Goal: Information Seeking & Learning: Learn about a topic

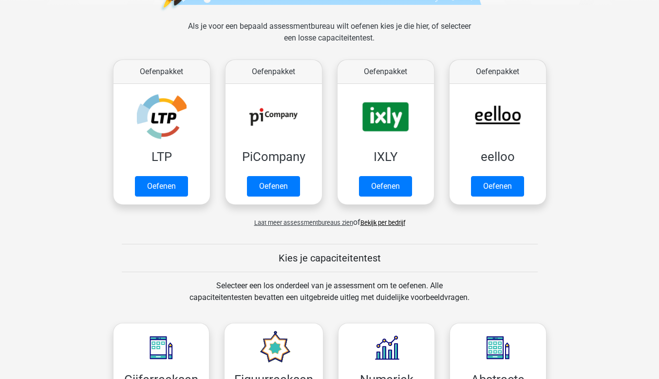
scroll to position [146, 0]
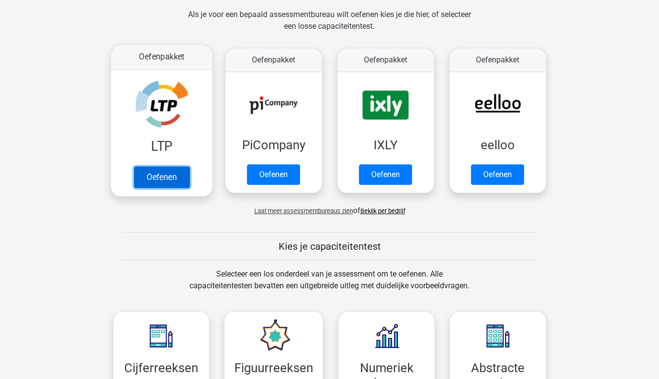
click at [160, 177] on link "Oefenen" at bounding box center [161, 176] width 56 height 21
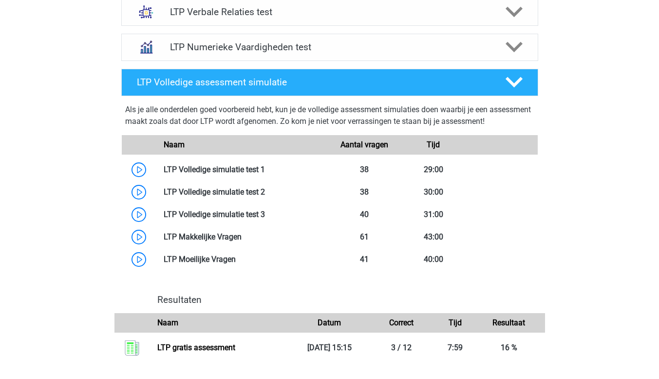
scroll to position [779, 0]
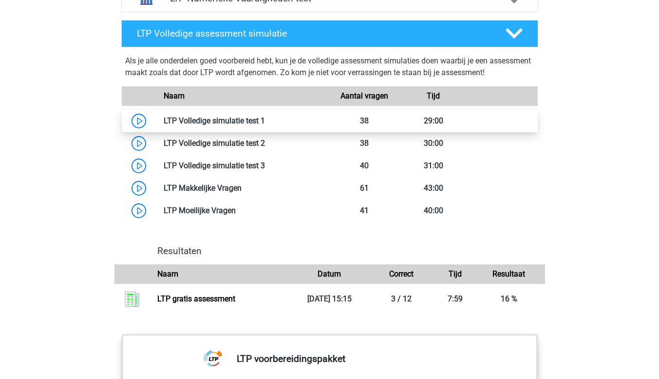
click at [265, 118] on link at bounding box center [265, 120] width 0 height 9
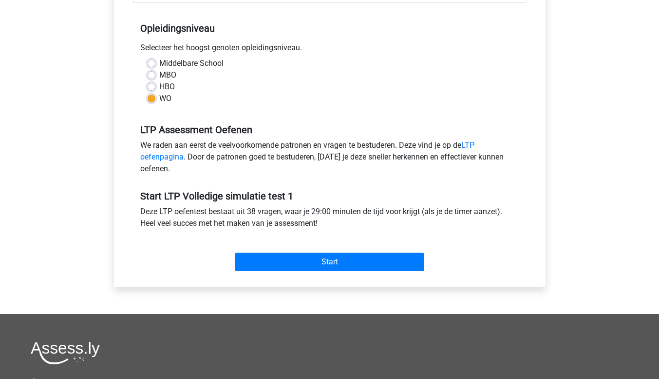
scroll to position [146, 0]
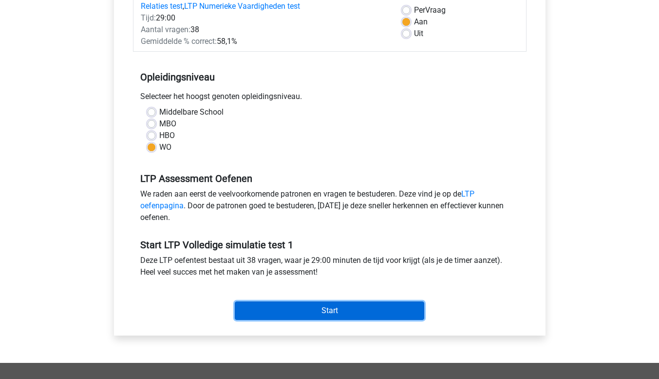
click at [413, 311] on input "Start" at bounding box center [329, 310] width 189 height 19
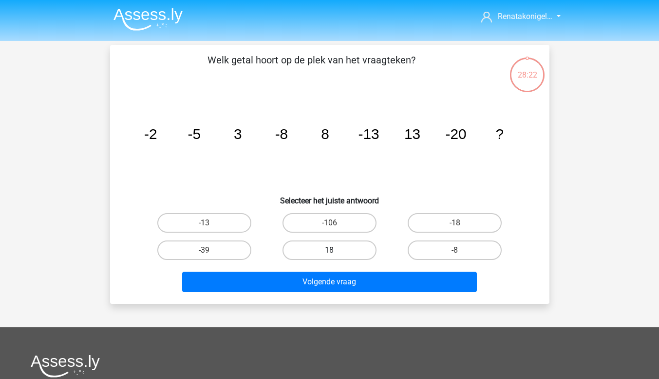
click at [315, 246] on label "18" at bounding box center [330, 249] width 94 height 19
click at [329, 250] on input "18" at bounding box center [332, 253] width 6 height 6
radio input "true"
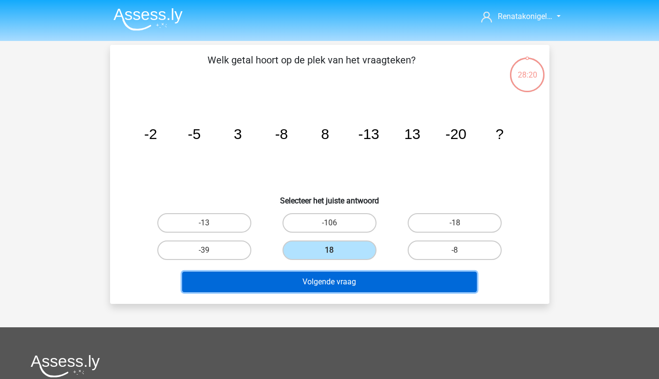
click at [332, 281] on button "Volgende vraag" at bounding box center [329, 281] width 295 height 20
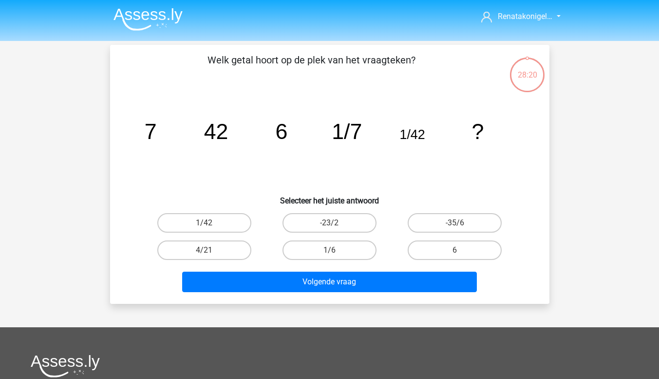
scroll to position [45, 0]
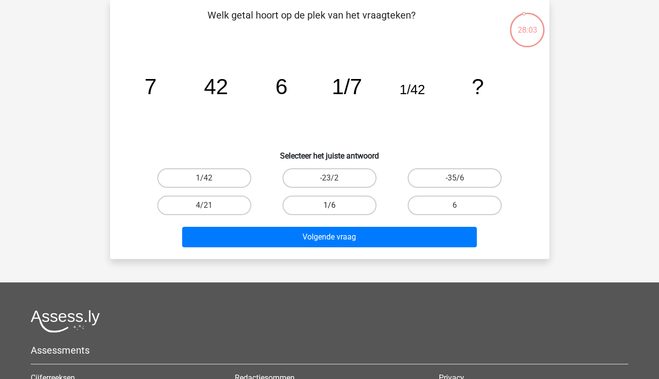
click at [334, 199] on label "1/6" at bounding box center [330, 204] width 94 height 19
click at [334, 205] on input "1/6" at bounding box center [332, 208] width 6 height 6
radio input "true"
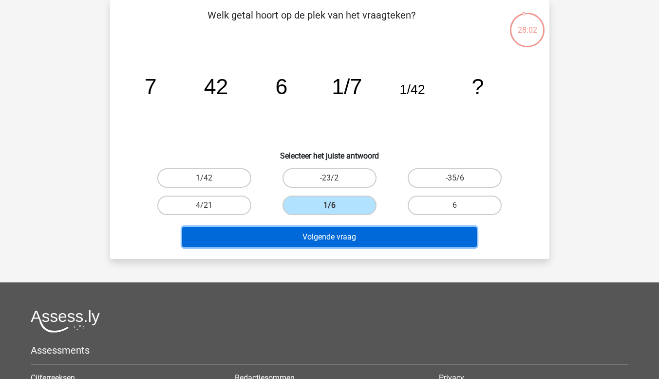
click at [334, 234] on button "Volgende vraag" at bounding box center [329, 237] width 295 height 20
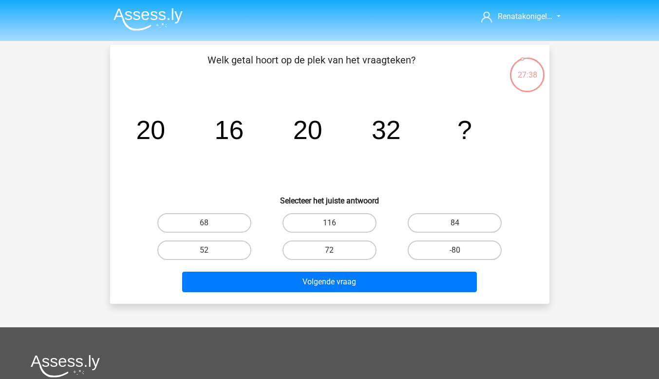
scroll to position [49, 0]
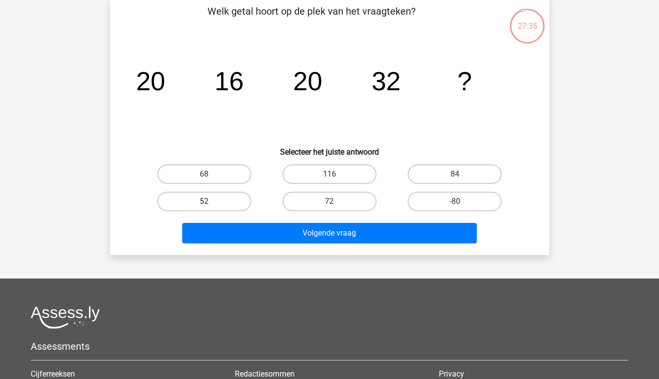
click at [215, 205] on label "52" at bounding box center [204, 200] width 94 height 19
click at [210, 205] on input "52" at bounding box center [207, 204] width 6 height 6
radio input "true"
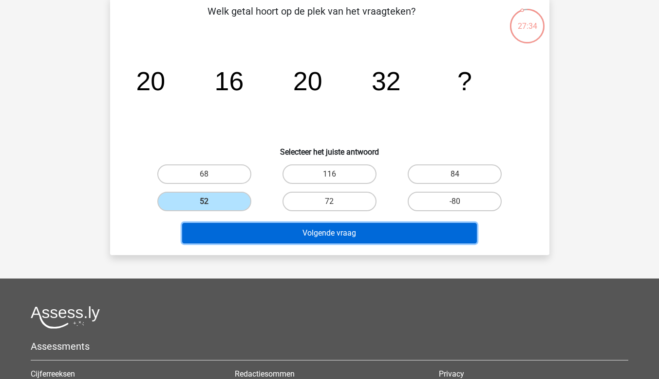
click at [294, 235] on button "Volgende vraag" at bounding box center [329, 233] width 295 height 20
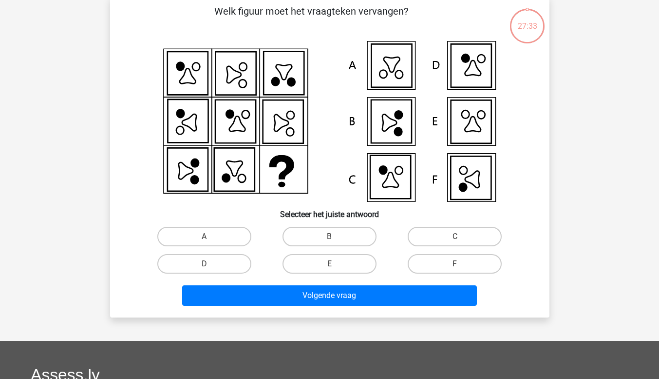
scroll to position [45, 0]
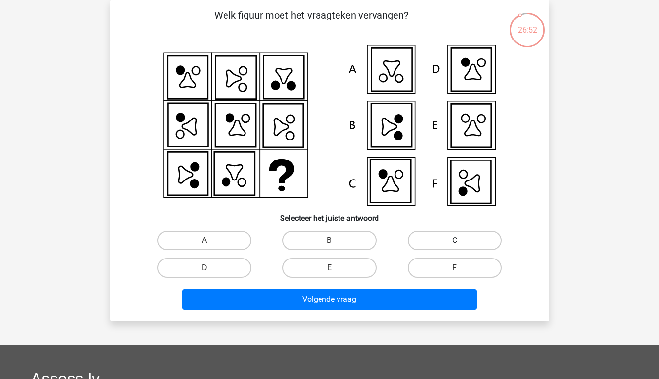
click at [444, 236] on label "C" at bounding box center [455, 239] width 94 height 19
click at [455, 240] on input "C" at bounding box center [458, 243] width 6 height 6
radio input "true"
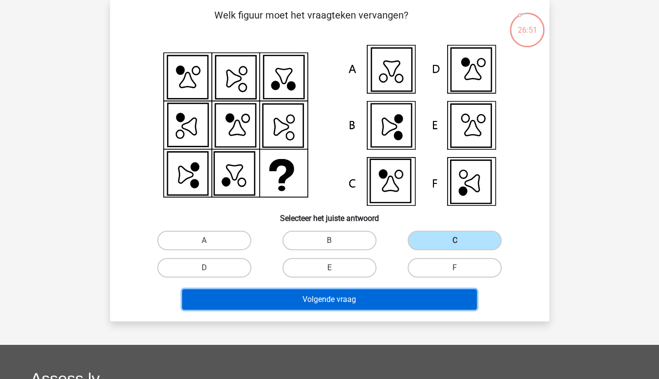
click at [347, 298] on button "Volgende vraag" at bounding box center [329, 299] width 295 height 20
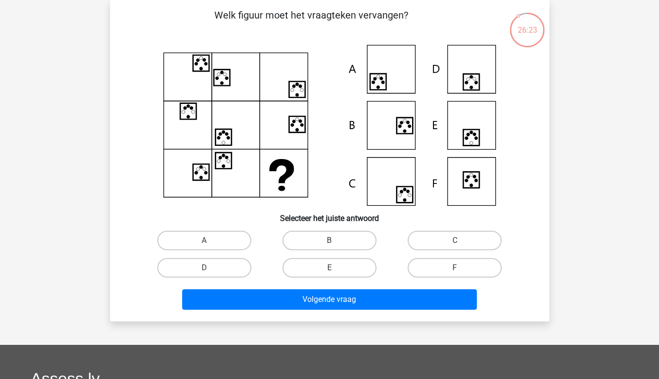
click at [467, 75] on icon at bounding box center [471, 82] width 16 height 16
click at [222, 260] on label "D" at bounding box center [204, 267] width 94 height 19
click at [210, 267] on input "D" at bounding box center [207, 270] width 6 height 6
radio input "true"
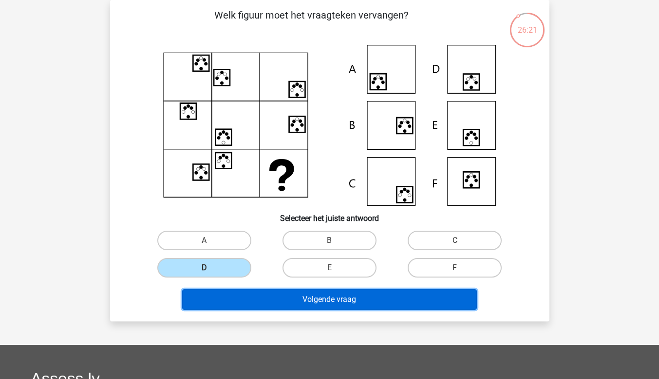
click at [318, 297] on button "Volgende vraag" at bounding box center [329, 299] width 295 height 20
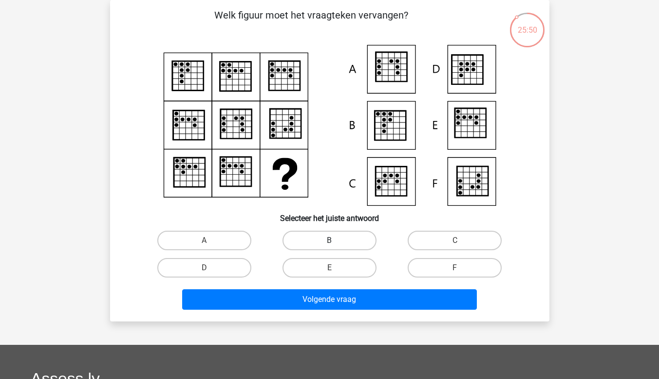
click at [322, 240] on label "B" at bounding box center [330, 239] width 94 height 19
click at [329, 240] on input "B" at bounding box center [332, 243] width 6 height 6
radio input "true"
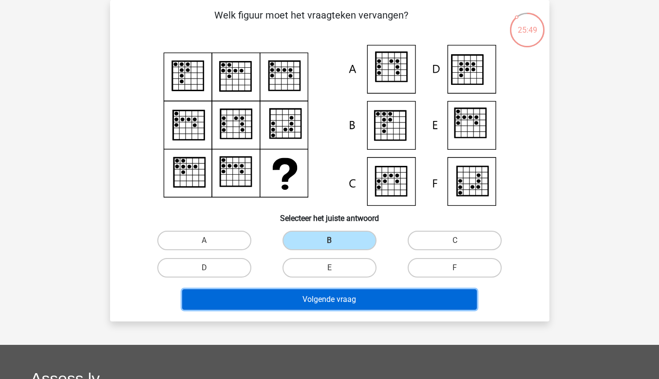
click at [326, 294] on button "Volgende vraag" at bounding box center [329, 299] width 295 height 20
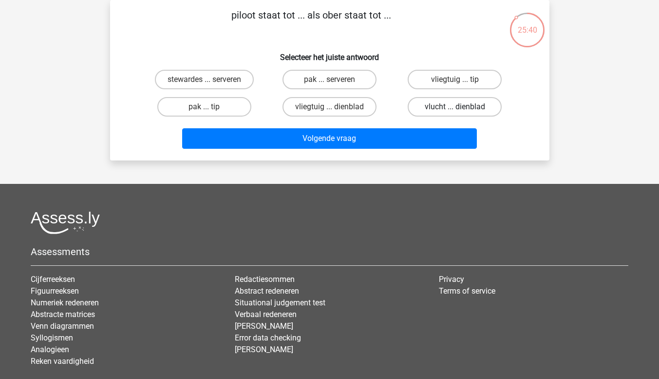
click at [437, 103] on label "vlucht ... dienblad" at bounding box center [455, 106] width 94 height 19
click at [455, 107] on input "vlucht ... dienblad" at bounding box center [458, 110] width 6 height 6
radio input "true"
click at [437, 76] on label "vliegtuig ... tip" at bounding box center [455, 79] width 94 height 19
click at [455, 79] on input "vliegtuig ... tip" at bounding box center [458, 82] width 6 height 6
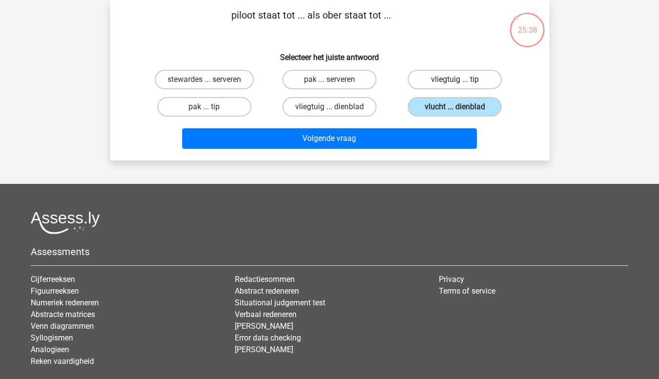
radio input "true"
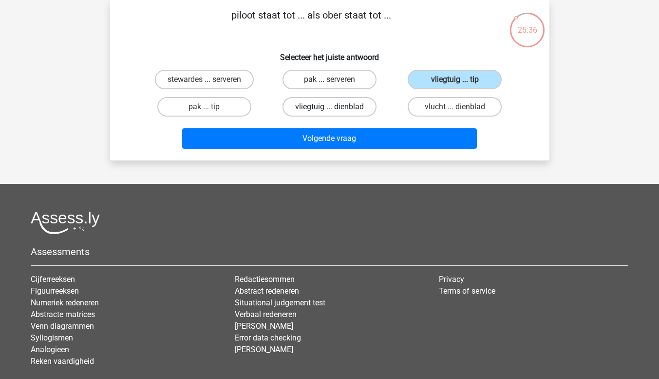
click at [338, 111] on label "vliegtuig ... dienblad" at bounding box center [330, 106] width 94 height 19
click at [336, 111] on input "vliegtuig ... dienblad" at bounding box center [332, 110] width 6 height 6
radio input "true"
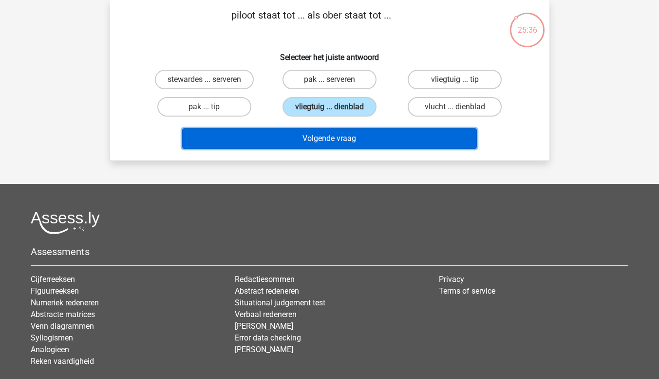
click at [357, 142] on button "Volgende vraag" at bounding box center [329, 138] width 295 height 20
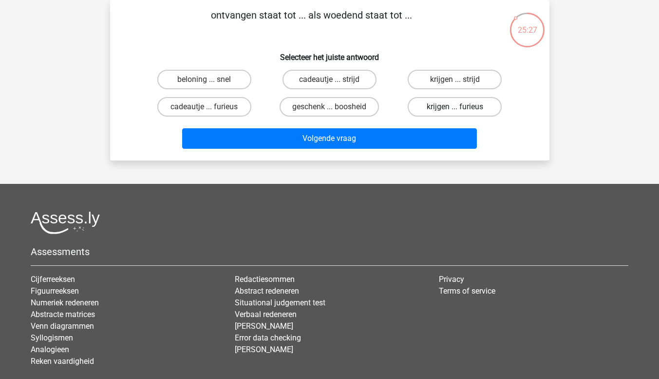
click at [466, 103] on label "krijgen ... furieus" at bounding box center [455, 106] width 94 height 19
click at [461, 107] on input "krijgen ... furieus" at bounding box center [458, 110] width 6 height 6
radio input "true"
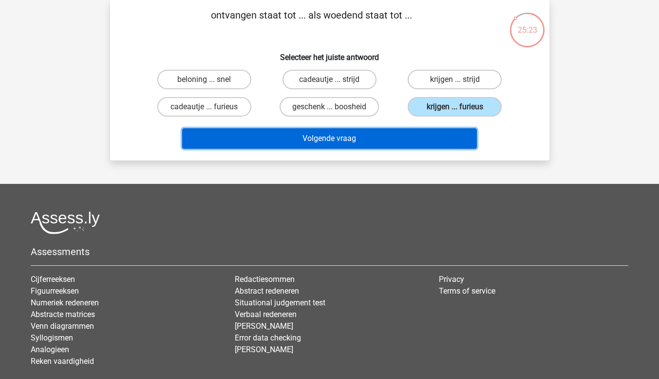
click at [445, 147] on button "Volgende vraag" at bounding box center [329, 138] width 295 height 20
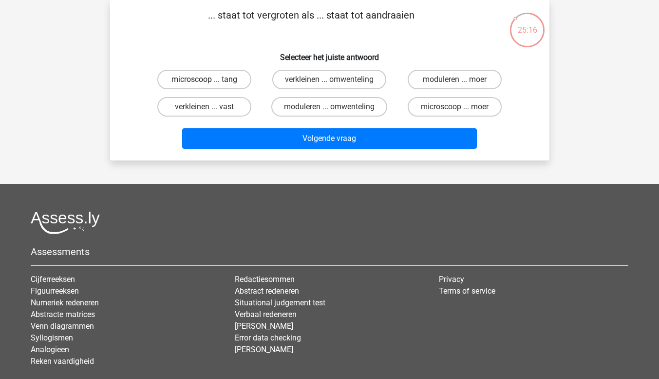
click at [240, 78] on label "microscoop ... tang" at bounding box center [204, 79] width 94 height 19
click at [210, 79] on input "microscoop ... tang" at bounding box center [207, 82] width 6 height 6
radio input "true"
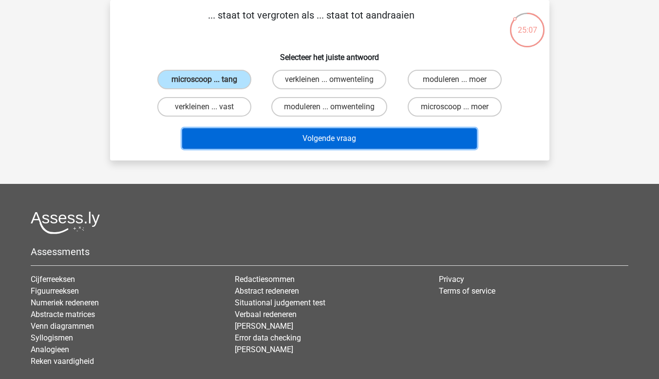
click at [430, 136] on button "Volgende vraag" at bounding box center [329, 138] width 295 height 20
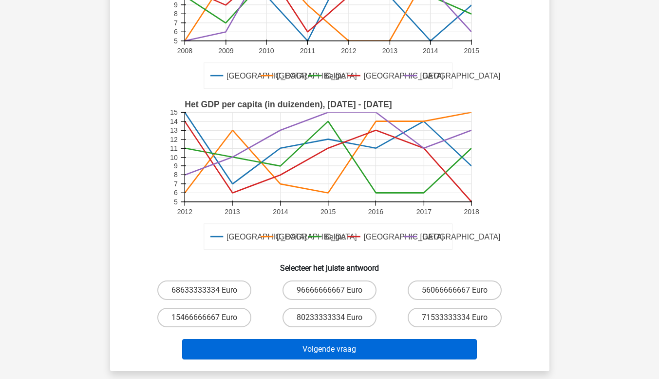
scroll to position [292, 0]
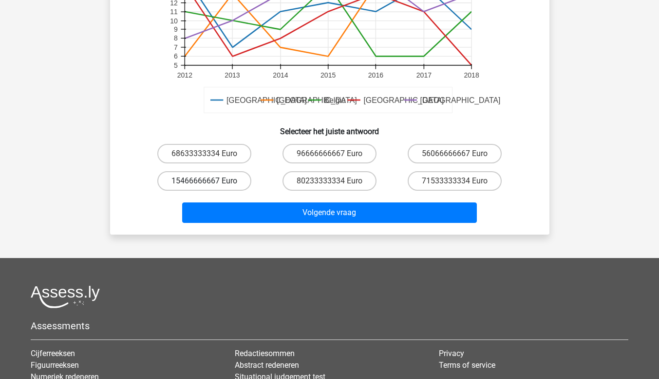
click at [228, 179] on label "15466666667 Euro" at bounding box center [204, 180] width 94 height 19
click at [210, 181] on input "15466666667 Euro" at bounding box center [207, 184] width 6 height 6
radio input "true"
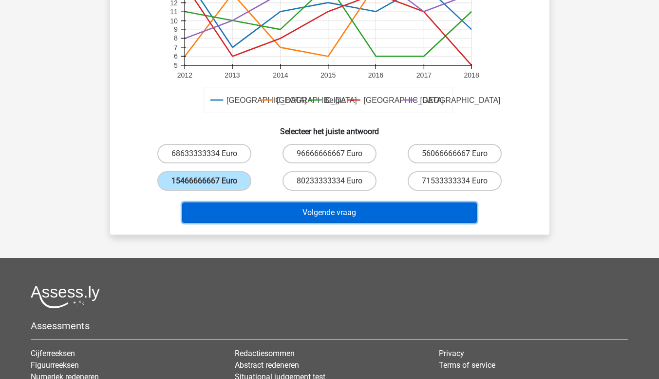
click at [310, 219] on button "Volgende vraag" at bounding box center [329, 212] width 295 height 20
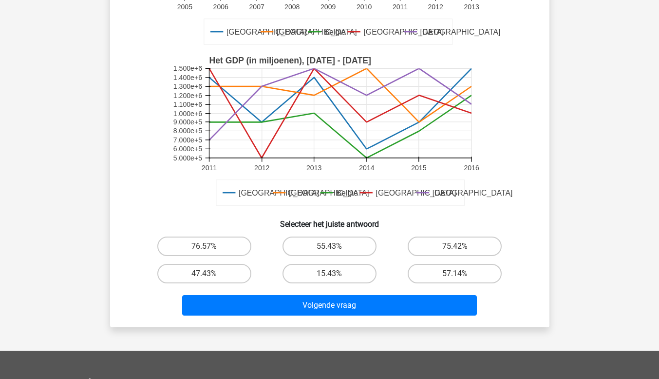
scroll to position [240, 0]
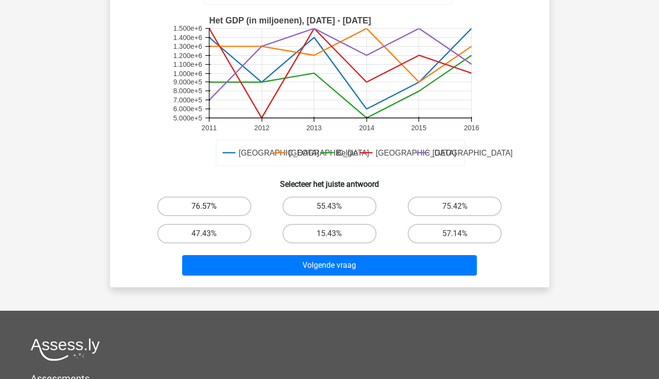
click at [222, 206] on label "76.57%" at bounding box center [204, 205] width 94 height 19
click at [210, 206] on input "76.57%" at bounding box center [207, 209] width 6 height 6
radio input "true"
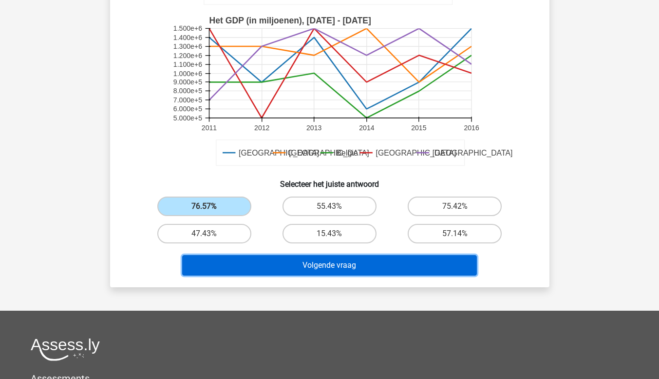
click at [317, 265] on button "Volgende vraag" at bounding box center [329, 265] width 295 height 20
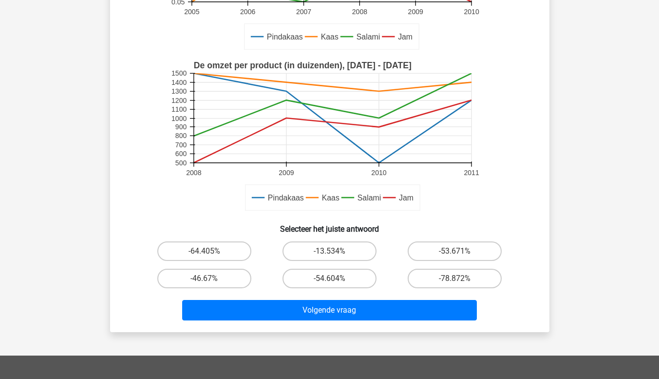
scroll to position [244, 0]
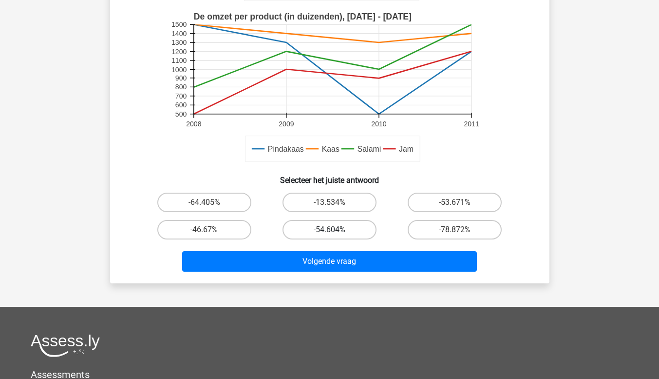
click at [318, 226] on label "-54.604%" at bounding box center [330, 229] width 94 height 19
click at [329, 229] on input "-54.604%" at bounding box center [332, 232] width 6 height 6
radio input "true"
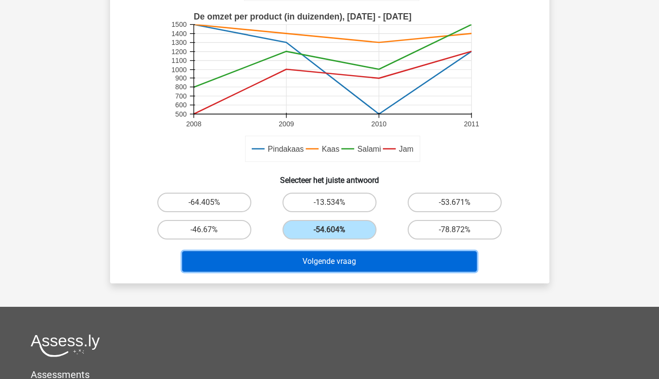
click at [314, 266] on button "Volgende vraag" at bounding box center [329, 261] width 295 height 20
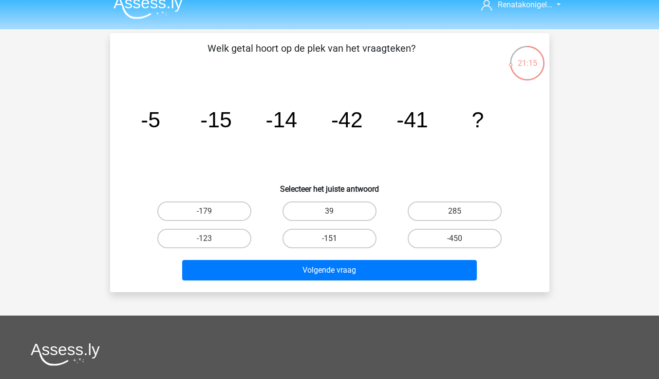
scroll to position [0, 0]
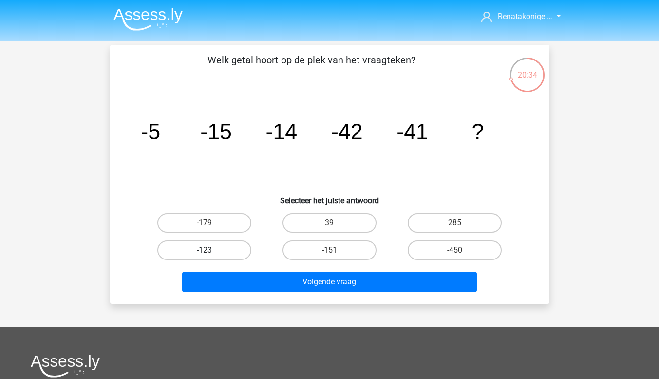
click at [207, 245] on label "-123" at bounding box center [204, 249] width 94 height 19
click at [207, 250] on input "-123" at bounding box center [207, 253] width 6 height 6
radio input "true"
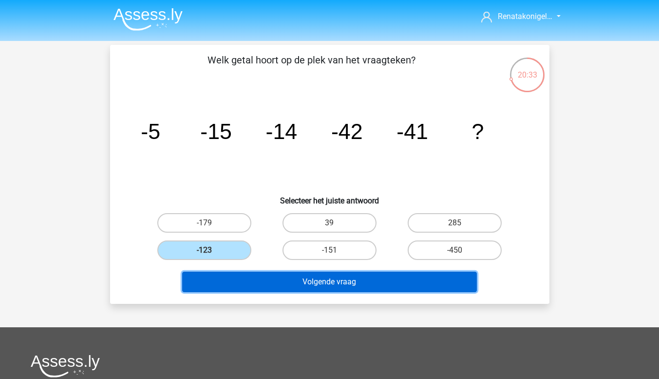
click at [326, 277] on button "Volgende vraag" at bounding box center [329, 281] width 295 height 20
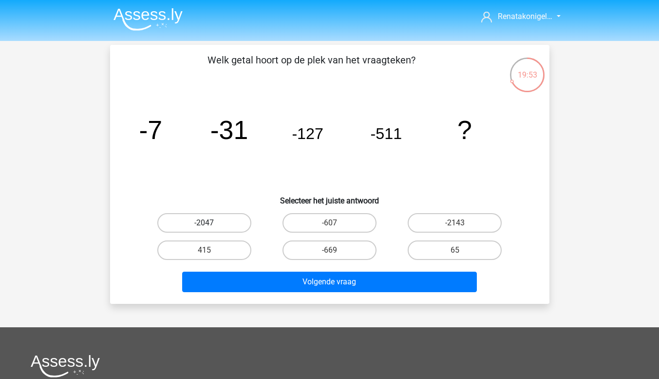
click at [221, 219] on label "-2047" at bounding box center [204, 222] width 94 height 19
click at [210, 223] on input "-2047" at bounding box center [207, 226] width 6 height 6
radio input "true"
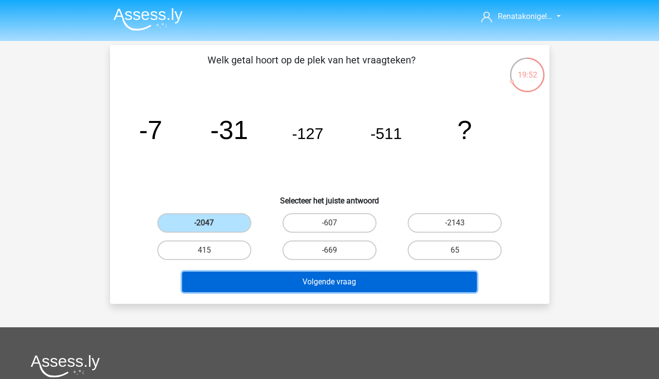
click at [322, 280] on button "Volgende vraag" at bounding box center [329, 281] width 295 height 20
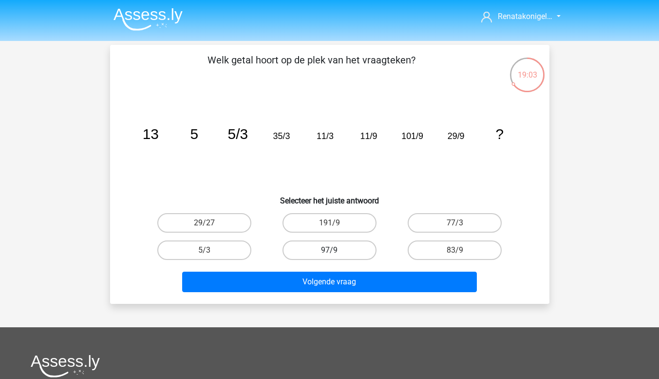
click at [325, 246] on label "97/9" at bounding box center [330, 249] width 94 height 19
click at [329, 250] on input "97/9" at bounding box center [332, 253] width 6 height 6
radio input "true"
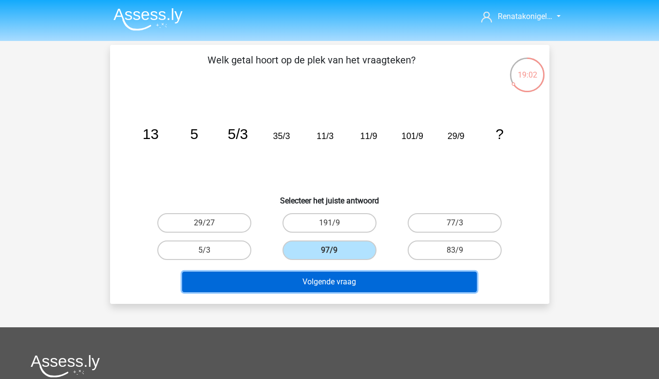
click at [339, 281] on button "Volgende vraag" at bounding box center [329, 281] width 295 height 20
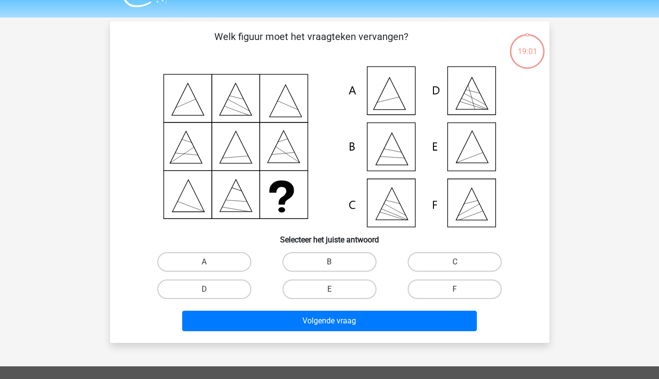
scroll to position [45, 0]
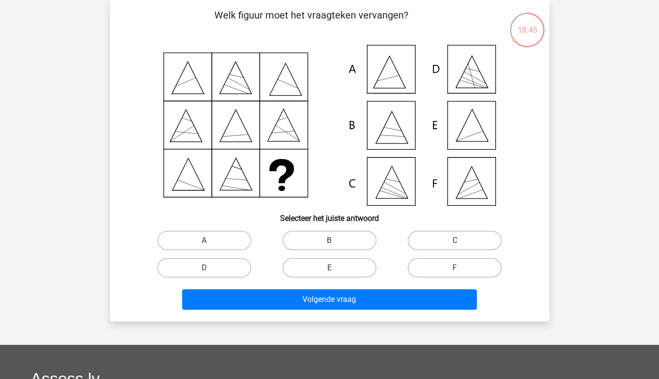
click at [467, 128] on icon at bounding box center [329, 125] width 393 height 161
click at [348, 265] on label "E" at bounding box center [330, 267] width 94 height 19
click at [336, 267] on input "E" at bounding box center [332, 270] width 6 height 6
radio input "true"
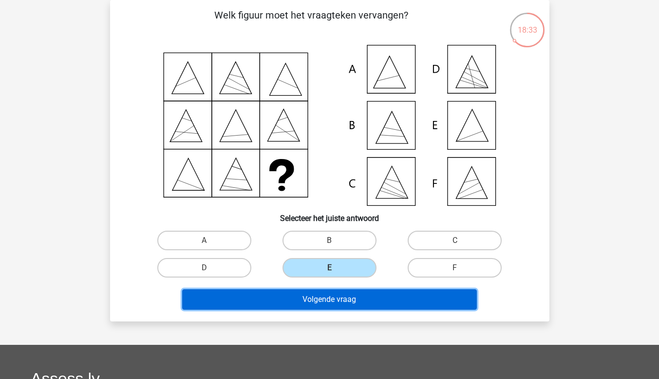
click at [336, 303] on button "Volgende vraag" at bounding box center [329, 299] width 295 height 20
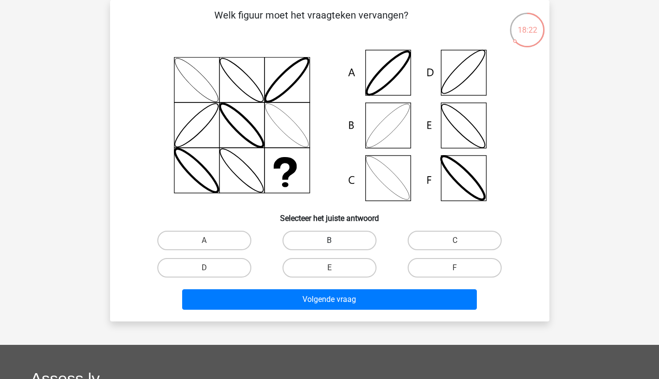
click at [329, 239] on label "B" at bounding box center [330, 239] width 94 height 19
click at [329, 240] on input "B" at bounding box center [332, 243] width 6 height 6
radio input "true"
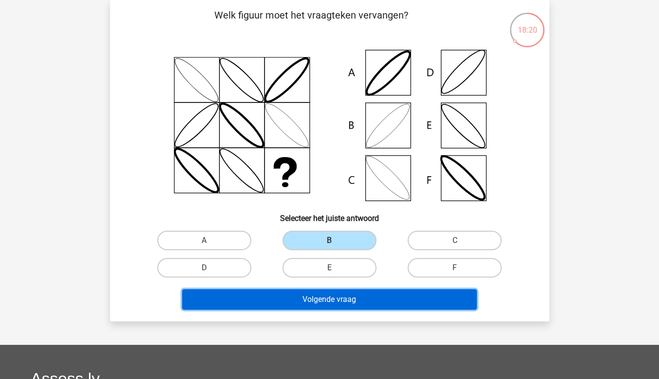
click at [344, 290] on button "Volgende vraag" at bounding box center [329, 299] width 295 height 20
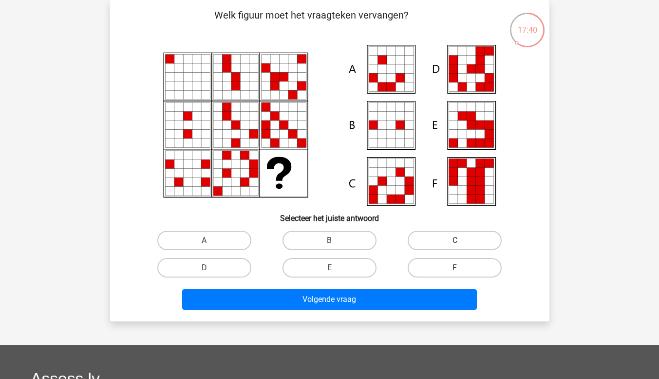
click at [465, 237] on label "C" at bounding box center [455, 239] width 94 height 19
click at [461, 240] on input "C" at bounding box center [458, 243] width 6 height 6
radio input "true"
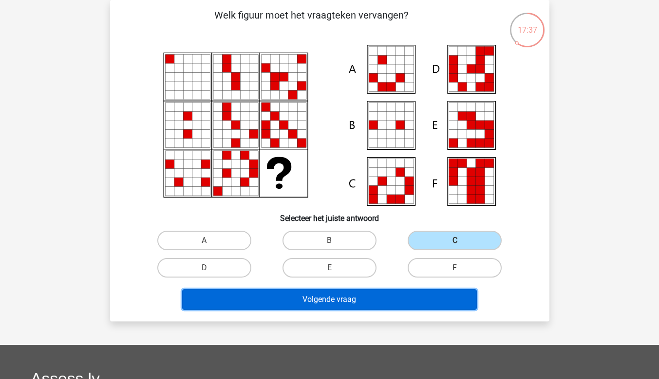
click at [351, 296] on button "Volgende vraag" at bounding box center [329, 299] width 295 height 20
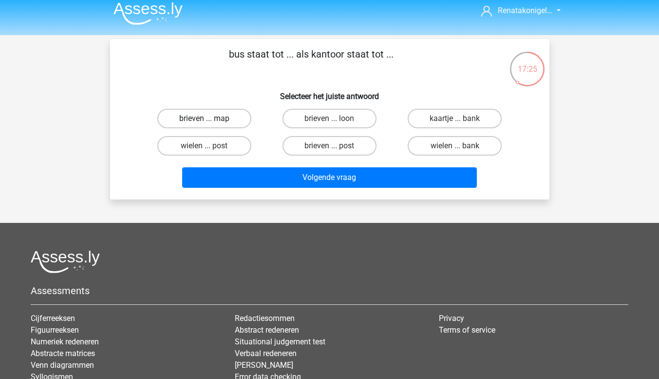
scroll to position [0, 0]
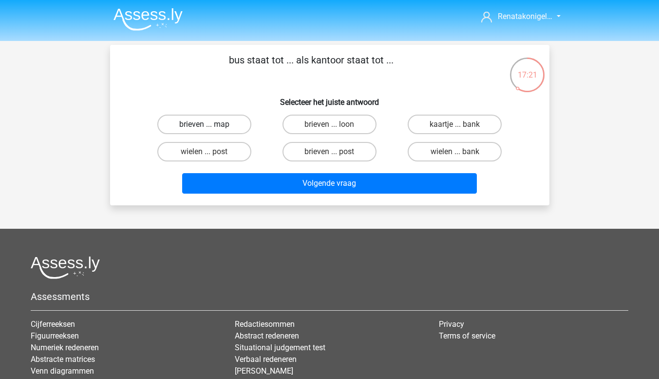
click at [233, 125] on label "brieven ... map" at bounding box center [204, 123] width 94 height 19
click at [210, 125] on input "brieven ... map" at bounding box center [207, 127] width 6 height 6
radio input "true"
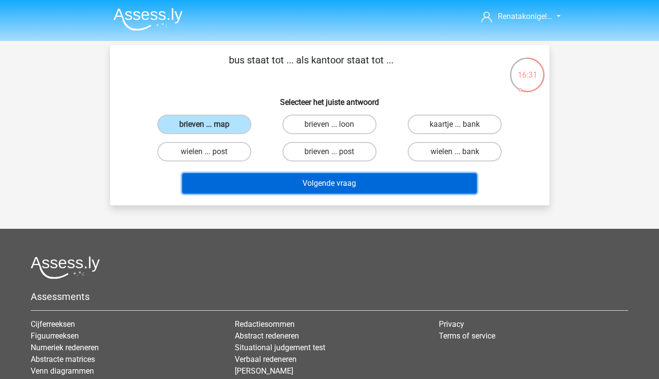
click at [226, 180] on button "Volgende vraag" at bounding box center [329, 183] width 295 height 20
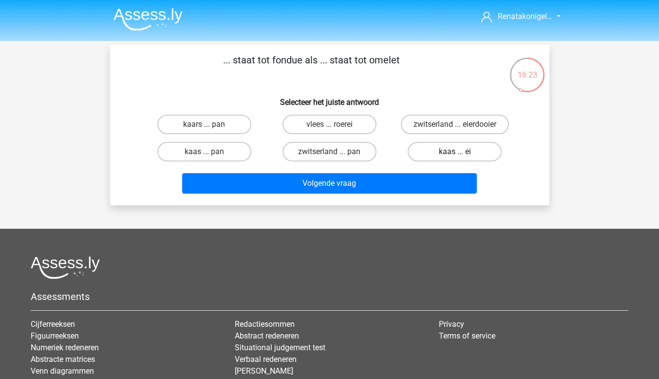
click at [425, 150] on label "kaas ... ei" at bounding box center [455, 151] width 94 height 19
click at [455, 151] on input "kaas ... ei" at bounding box center [458, 154] width 6 height 6
radio input "true"
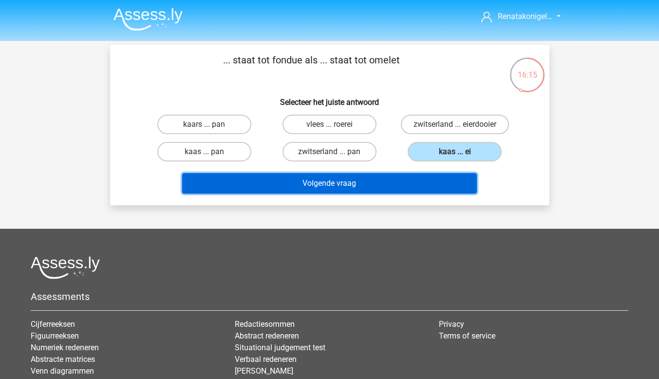
click at [382, 179] on button "Volgende vraag" at bounding box center [329, 183] width 295 height 20
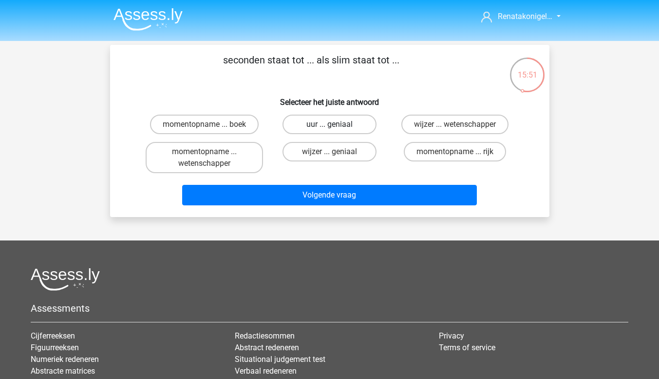
click at [333, 122] on label "uur ... geniaal" at bounding box center [330, 123] width 94 height 19
click at [333, 124] on input "uur ... geniaal" at bounding box center [332, 127] width 6 height 6
radio input "true"
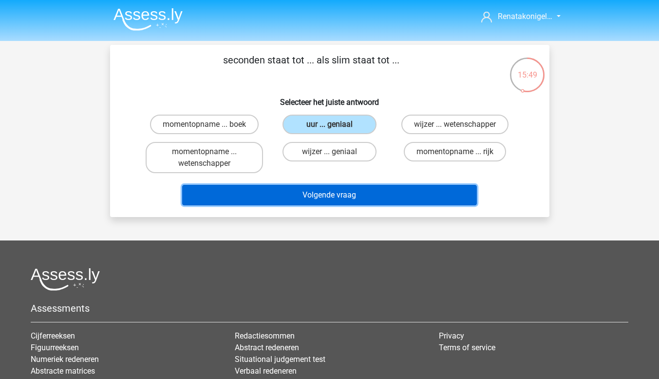
click at [333, 196] on button "Volgende vraag" at bounding box center [329, 195] width 295 height 20
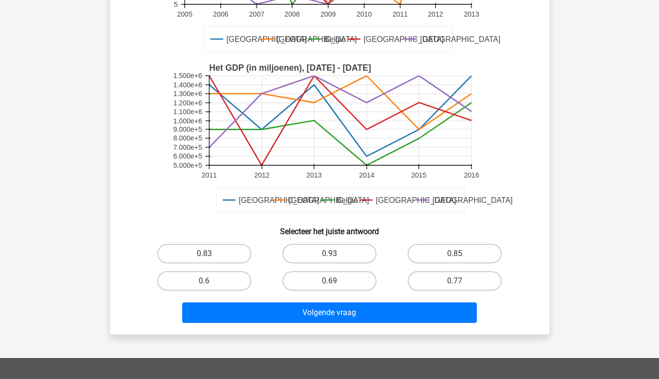
scroll to position [190, 0]
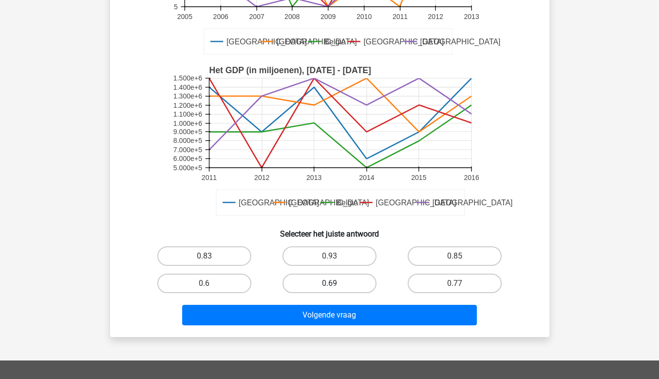
click at [312, 286] on label "0.69" at bounding box center [330, 282] width 94 height 19
click at [329, 286] on input "0.69" at bounding box center [332, 286] width 6 height 6
radio input "true"
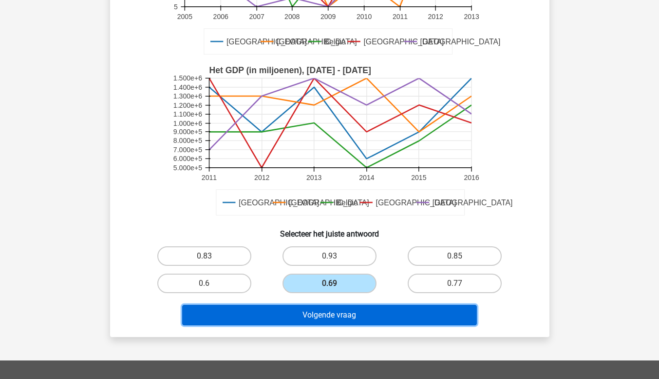
click at [372, 312] on button "Volgende vraag" at bounding box center [329, 314] width 295 height 20
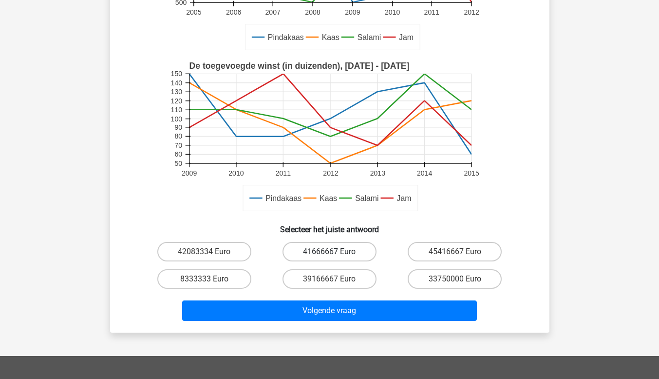
scroll to position [240, 0]
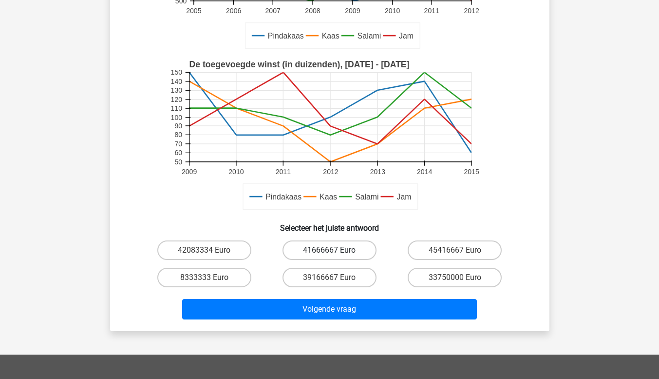
click at [325, 252] on label "41666667 Euro" at bounding box center [330, 249] width 94 height 19
click at [329, 252] on input "41666667 Euro" at bounding box center [332, 253] width 6 height 6
radio input "true"
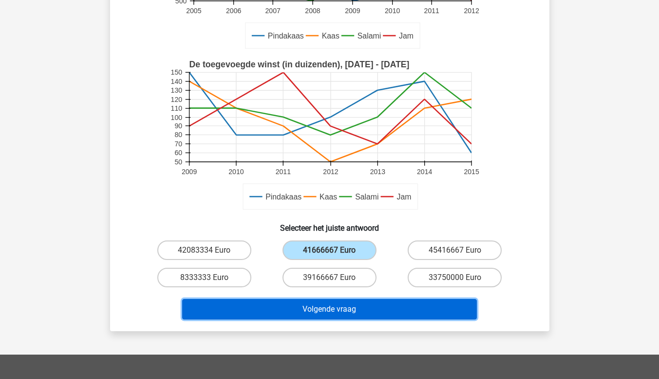
click at [317, 303] on button "Volgende vraag" at bounding box center [329, 309] width 295 height 20
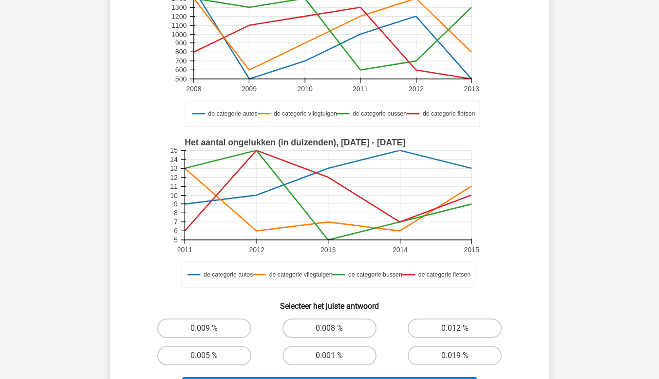
scroll to position [191, 0]
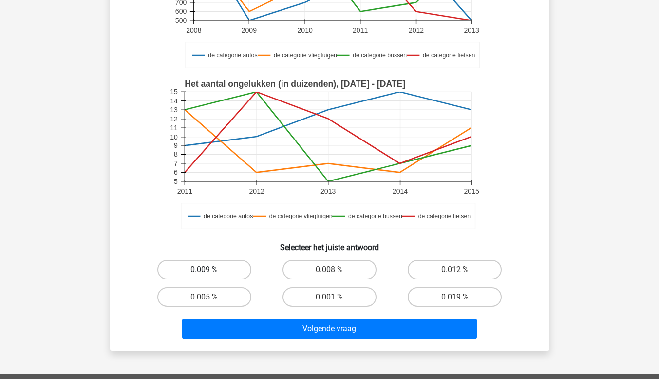
click at [195, 264] on label "0.009 %" at bounding box center [204, 269] width 94 height 19
click at [204, 269] on input "0.009 %" at bounding box center [207, 272] width 6 height 6
radio input "true"
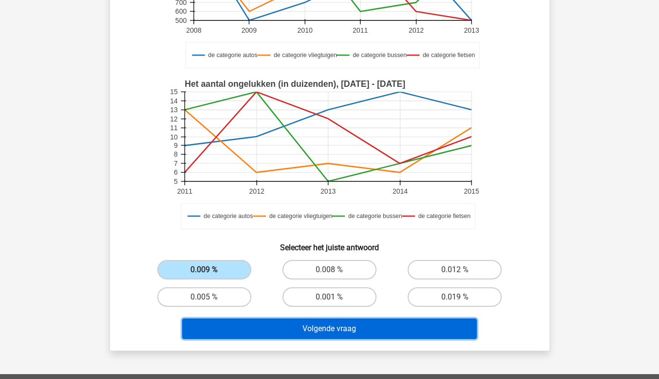
click at [344, 325] on button "Volgende vraag" at bounding box center [329, 328] width 295 height 20
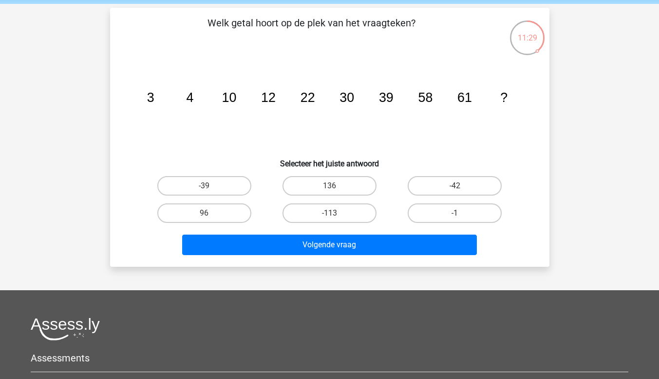
scroll to position [49, 0]
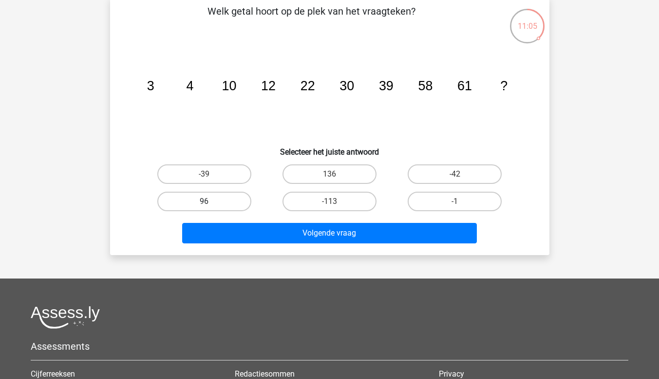
click at [225, 197] on label "96" at bounding box center [204, 200] width 94 height 19
click at [210, 201] on input "96" at bounding box center [207, 204] width 6 height 6
radio input "true"
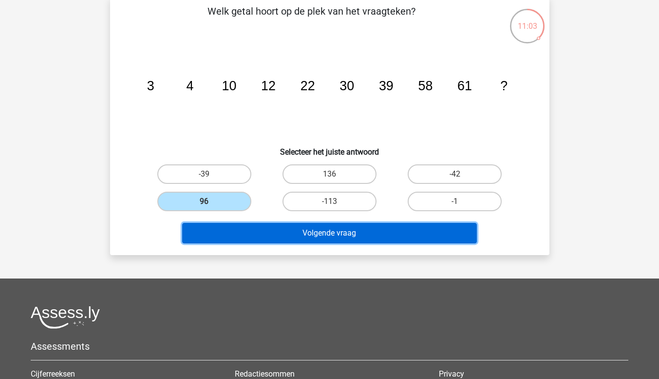
click at [340, 228] on button "Volgende vraag" at bounding box center [329, 233] width 295 height 20
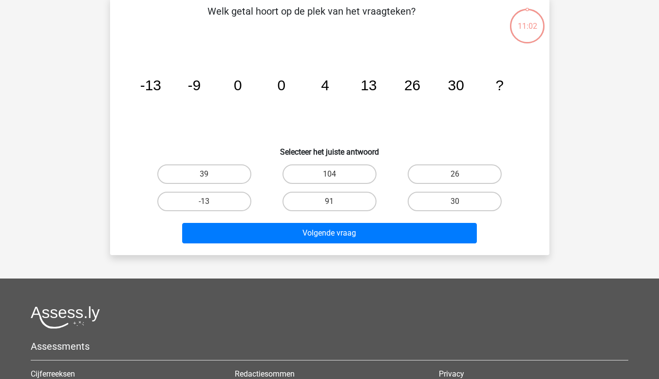
scroll to position [45, 0]
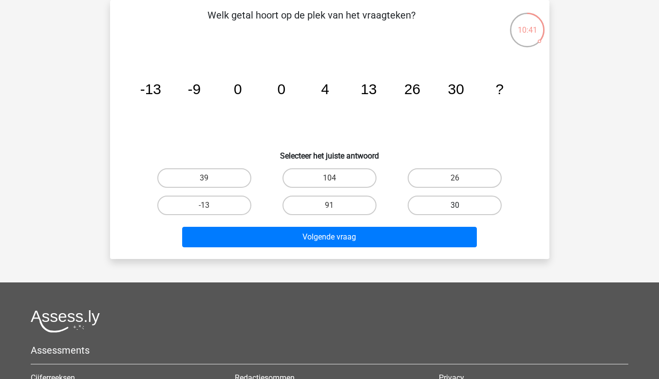
click at [451, 208] on label "30" at bounding box center [455, 204] width 94 height 19
click at [455, 208] on input "30" at bounding box center [458, 208] width 6 height 6
radio input "true"
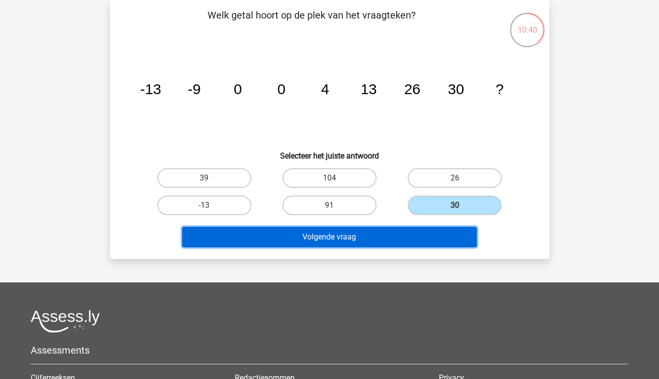
click at [367, 233] on button "Volgende vraag" at bounding box center [329, 237] width 295 height 20
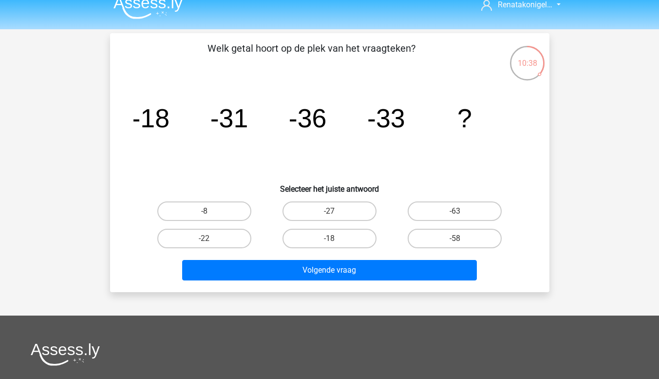
scroll to position [0, 0]
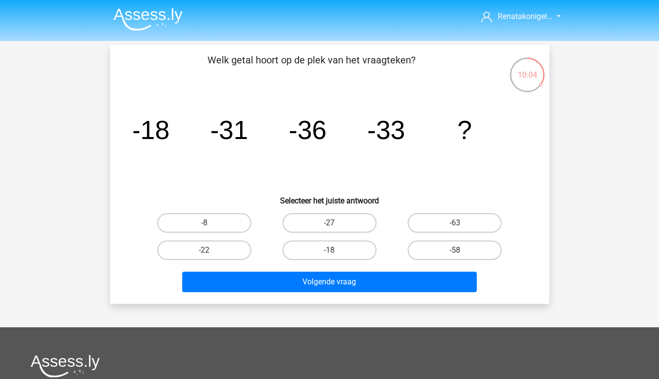
click at [205, 249] on label "-22" at bounding box center [204, 249] width 94 height 19
click at [205, 250] on input "-22" at bounding box center [207, 253] width 6 height 6
radio input "true"
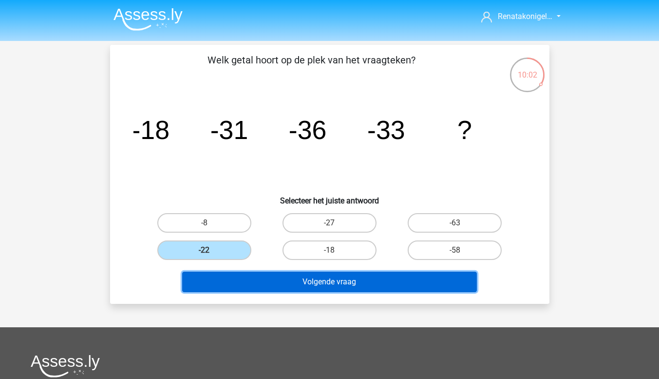
click at [309, 280] on button "Volgende vraag" at bounding box center [329, 281] width 295 height 20
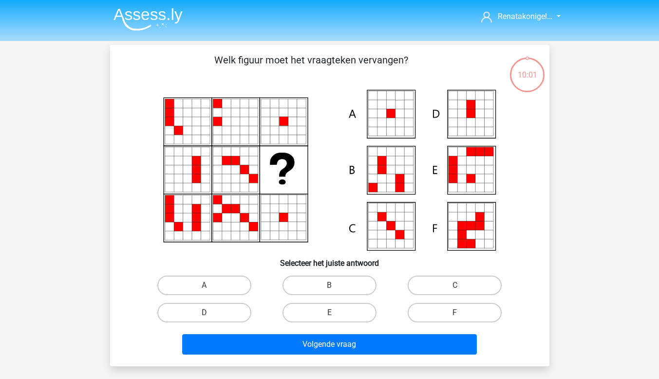
scroll to position [45, 0]
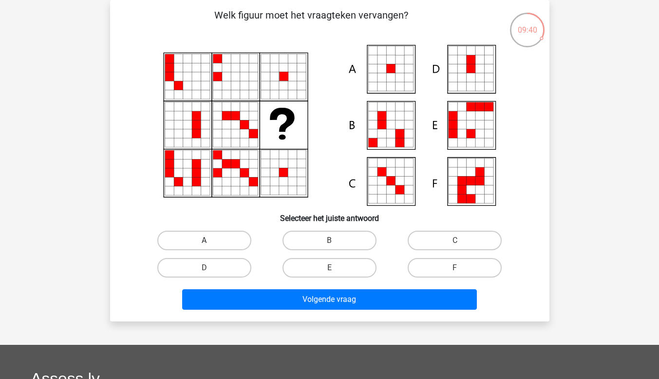
click at [217, 240] on label "A" at bounding box center [204, 239] width 94 height 19
click at [210, 240] on input "A" at bounding box center [207, 243] width 6 height 6
radio input "true"
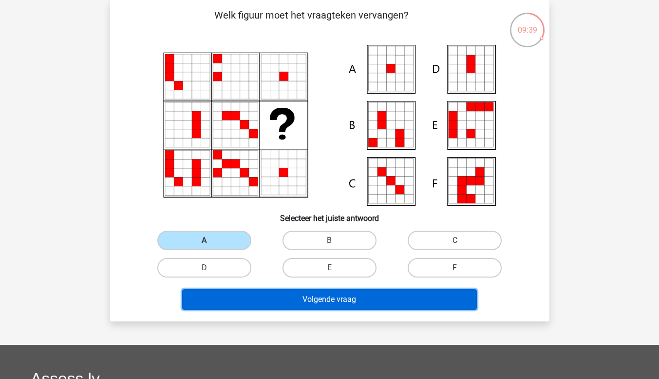
click at [322, 301] on button "Volgende vraag" at bounding box center [329, 299] width 295 height 20
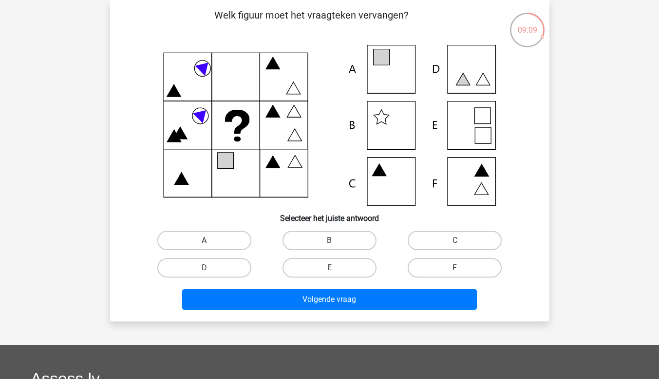
click at [218, 235] on label "A" at bounding box center [204, 239] width 94 height 19
click at [210, 240] on input "A" at bounding box center [207, 243] width 6 height 6
radio input "true"
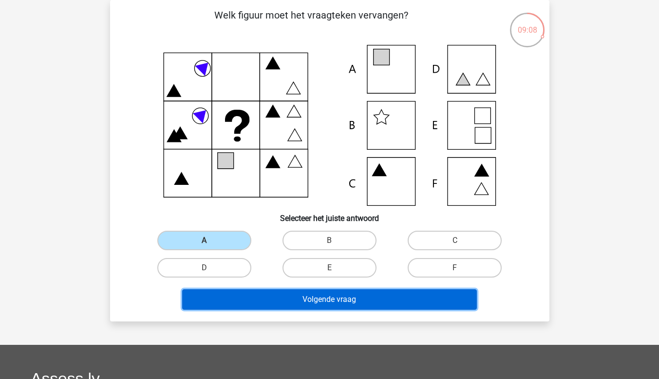
click at [330, 298] on button "Volgende vraag" at bounding box center [329, 299] width 295 height 20
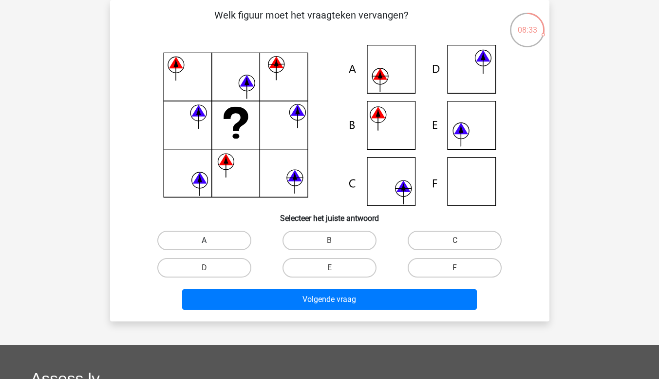
click at [188, 239] on label "A" at bounding box center [204, 239] width 94 height 19
click at [204, 240] on input "A" at bounding box center [207, 243] width 6 height 6
radio input "true"
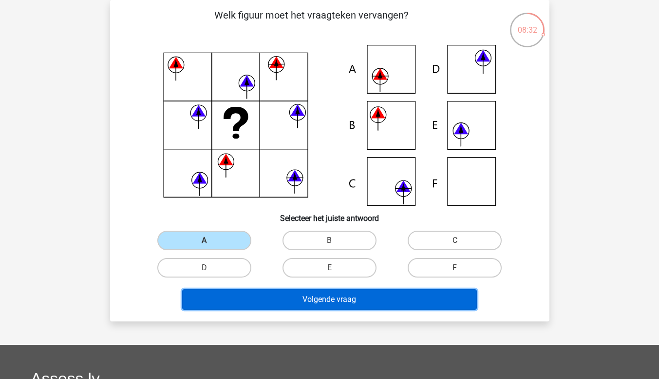
click at [298, 298] on button "Volgende vraag" at bounding box center [329, 299] width 295 height 20
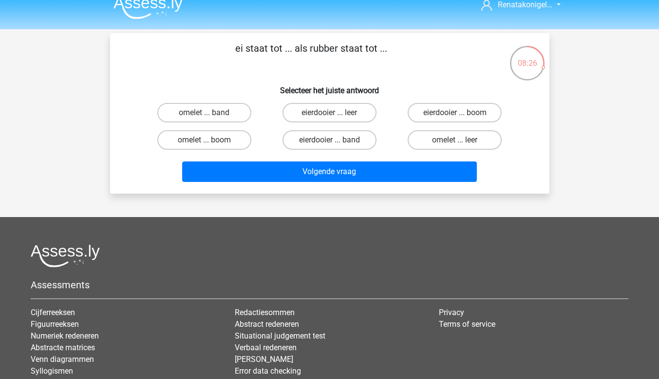
scroll to position [0, 0]
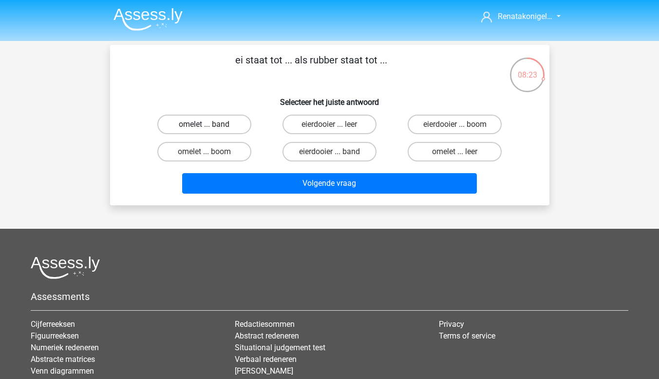
click at [228, 123] on label "omelet ... band" at bounding box center [204, 123] width 94 height 19
click at [210, 124] on input "omelet ... band" at bounding box center [207, 127] width 6 height 6
radio input "true"
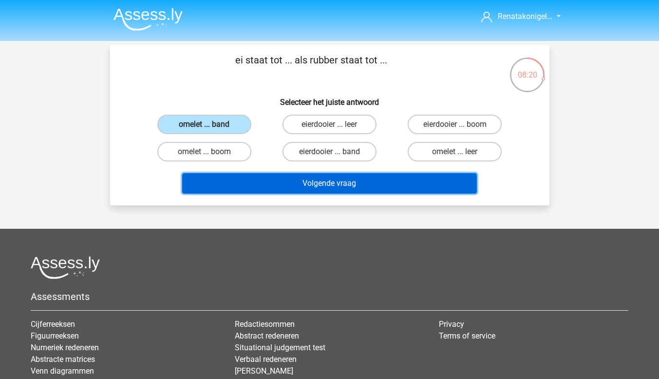
click at [261, 180] on button "Volgende vraag" at bounding box center [329, 183] width 295 height 20
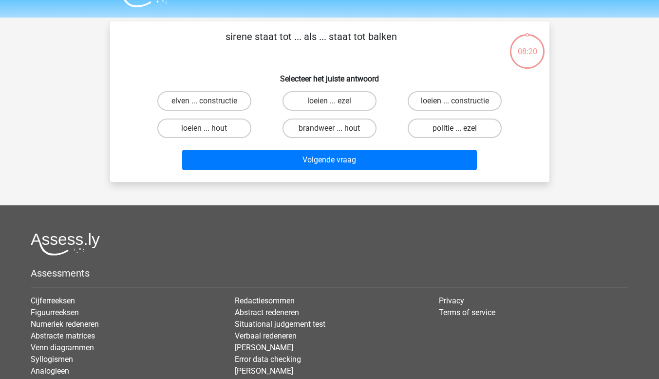
scroll to position [45, 0]
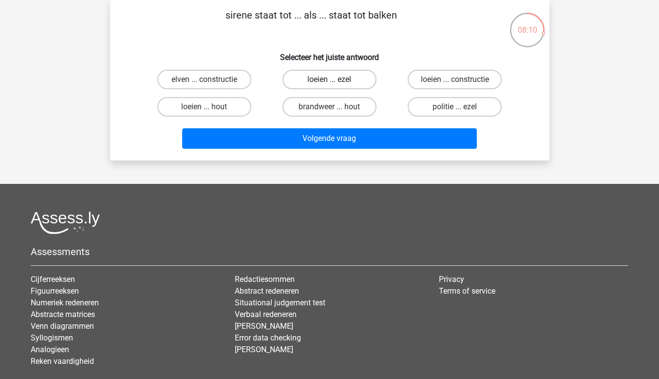
click at [308, 76] on label "loeien ... ezel" at bounding box center [330, 79] width 94 height 19
click at [329, 79] on input "loeien ... ezel" at bounding box center [332, 82] width 6 height 6
radio input "true"
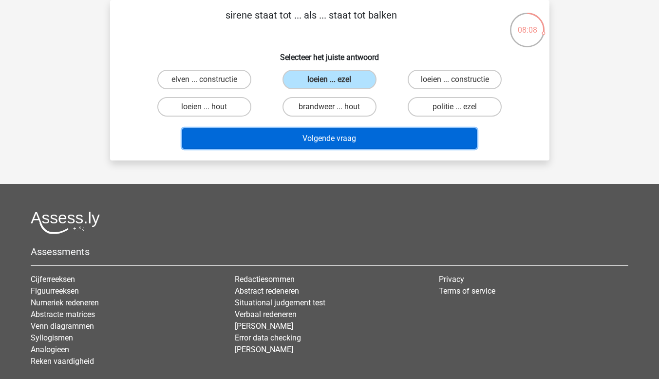
click at [341, 132] on button "Volgende vraag" at bounding box center [329, 138] width 295 height 20
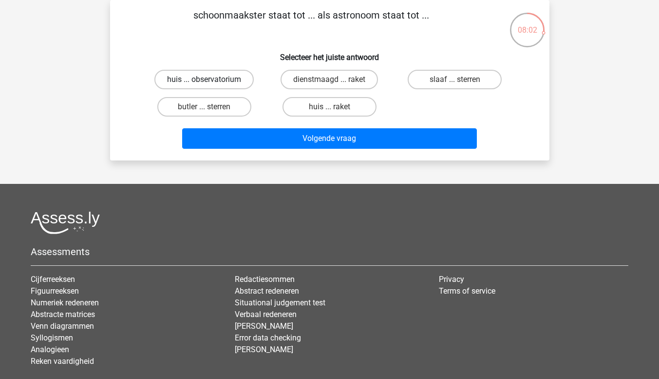
click at [244, 82] on label "huis ... observatorium" at bounding box center [203, 79] width 99 height 19
click at [210, 82] on input "huis ... observatorium" at bounding box center [207, 82] width 6 height 6
radio input "true"
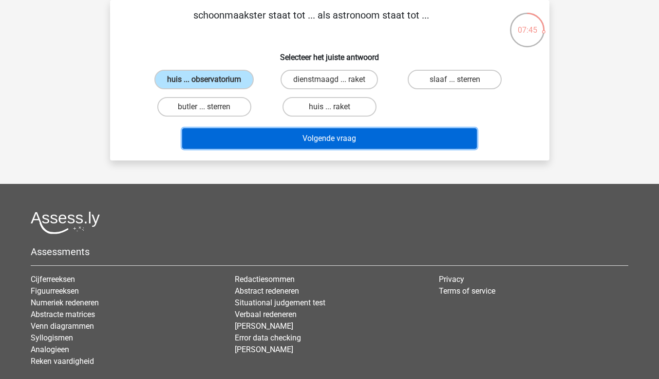
click at [317, 133] on button "Volgende vraag" at bounding box center [329, 138] width 295 height 20
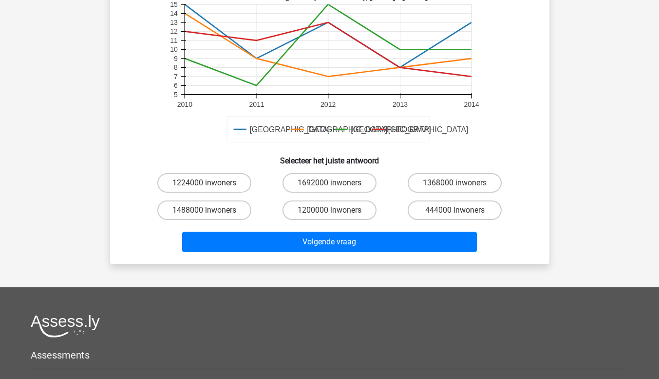
scroll to position [284, 0]
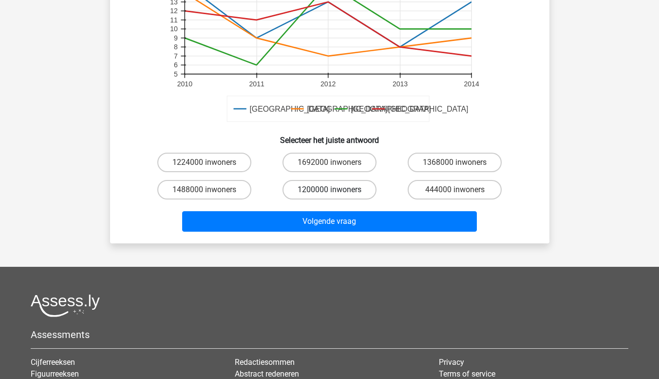
click at [326, 191] on label "1200000 inwoners" at bounding box center [330, 189] width 94 height 19
click at [329, 191] on input "1200000 inwoners" at bounding box center [332, 192] width 6 height 6
radio input "true"
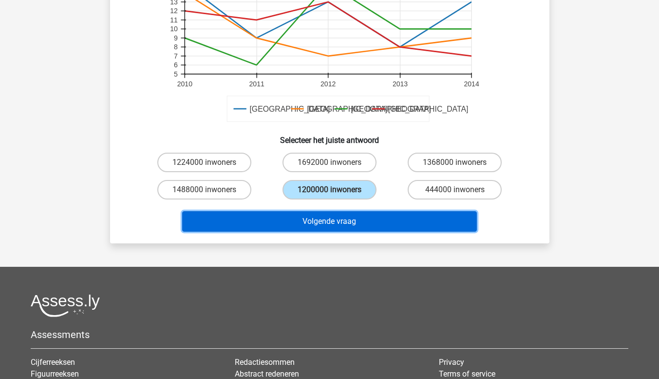
click at [334, 221] on button "Volgende vraag" at bounding box center [329, 221] width 295 height 20
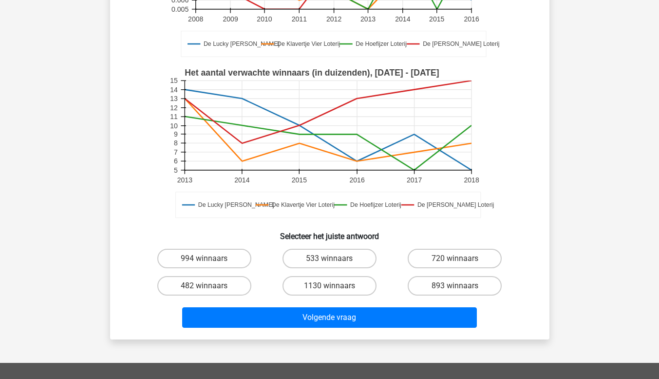
scroll to position [292, 0]
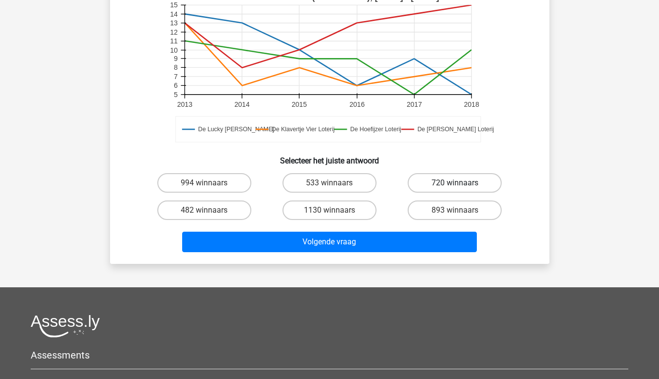
click at [467, 182] on label "720 winnaars" at bounding box center [455, 182] width 94 height 19
click at [461, 183] on input "720 winnaars" at bounding box center [458, 186] width 6 height 6
radio input "true"
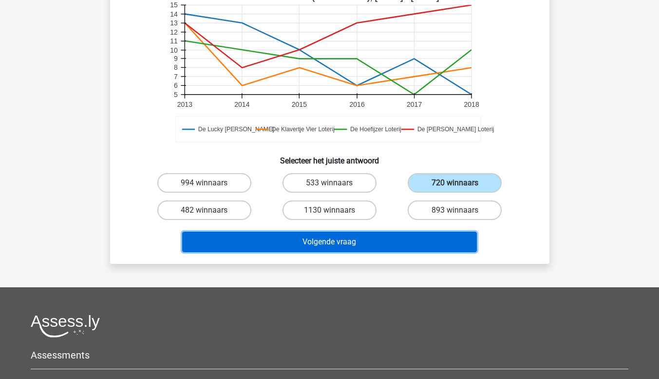
click at [336, 239] on button "Volgende vraag" at bounding box center [329, 241] width 295 height 20
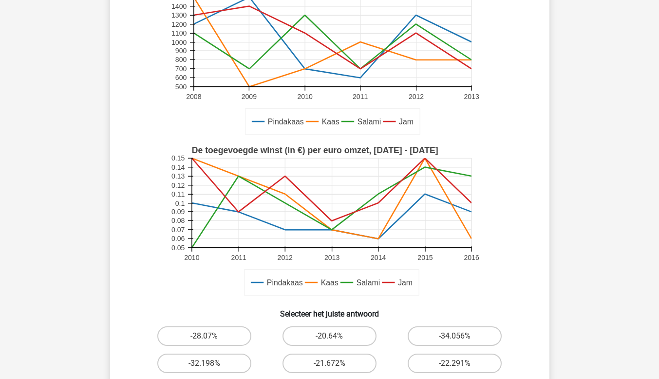
scroll to position [191, 0]
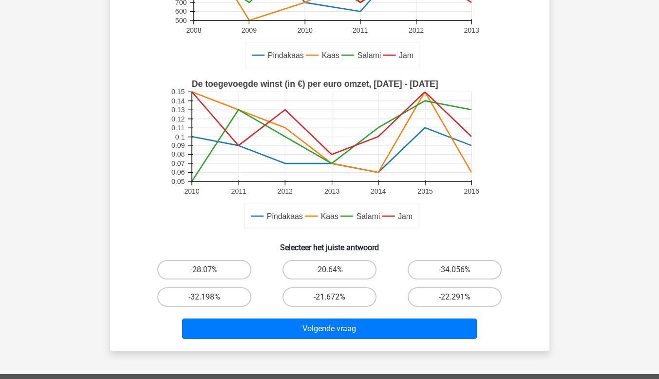
click at [320, 297] on label "-21.672%" at bounding box center [330, 296] width 94 height 19
click at [329, 297] on input "-21.672%" at bounding box center [332, 300] width 6 height 6
radio input "true"
click at [314, 317] on div "Volgende vraag" at bounding box center [330, 326] width 408 height 32
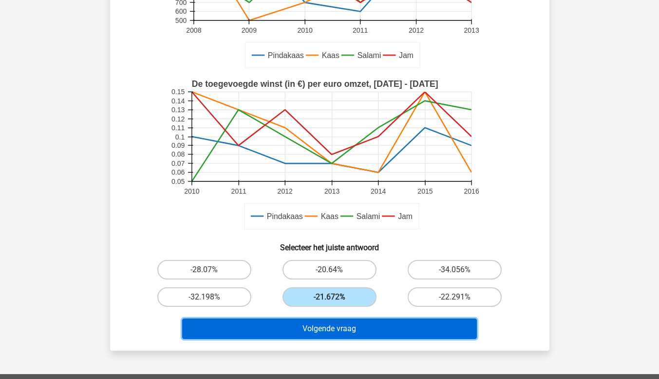
click at [316, 332] on button "Volgende vraag" at bounding box center [329, 328] width 295 height 20
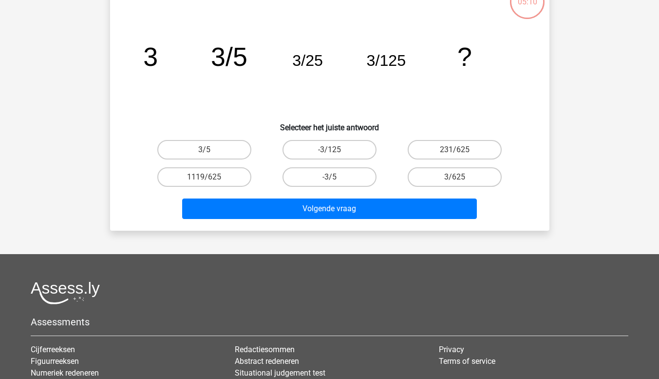
scroll to position [45, 0]
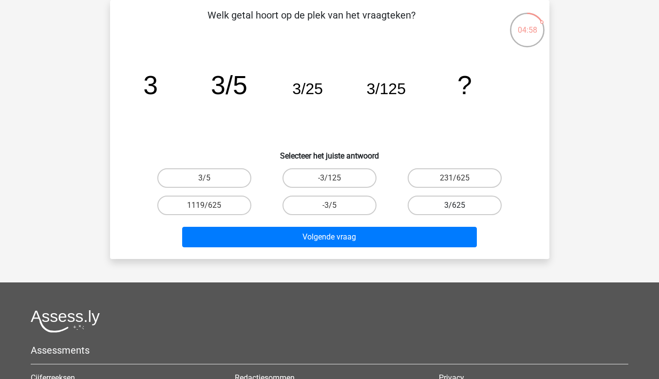
click at [430, 202] on label "3/625" at bounding box center [455, 204] width 94 height 19
click at [455, 205] on input "3/625" at bounding box center [458, 208] width 6 height 6
radio input "true"
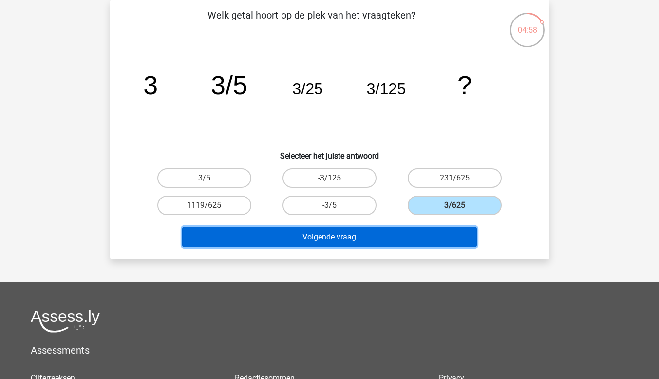
click at [417, 234] on button "Volgende vraag" at bounding box center [329, 237] width 295 height 20
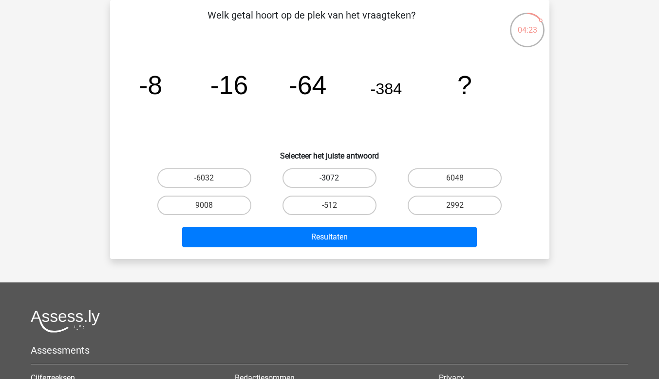
click at [325, 172] on label "-3072" at bounding box center [330, 177] width 94 height 19
click at [329, 178] on input "-3072" at bounding box center [332, 181] width 6 height 6
radio input "true"
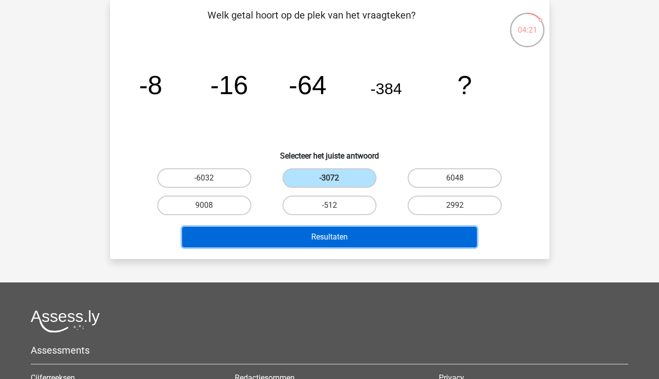
click at [319, 233] on button "Resultaten" at bounding box center [329, 237] width 295 height 20
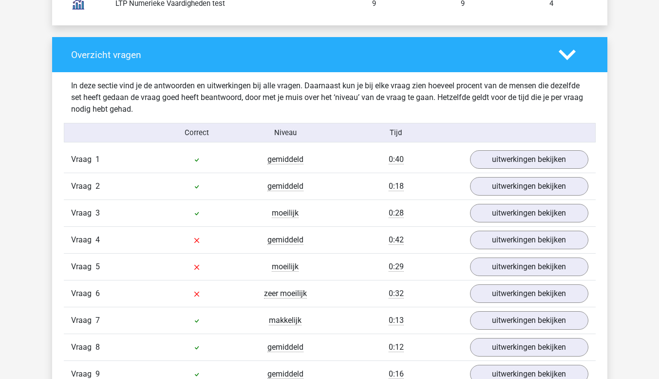
scroll to position [1023, 0]
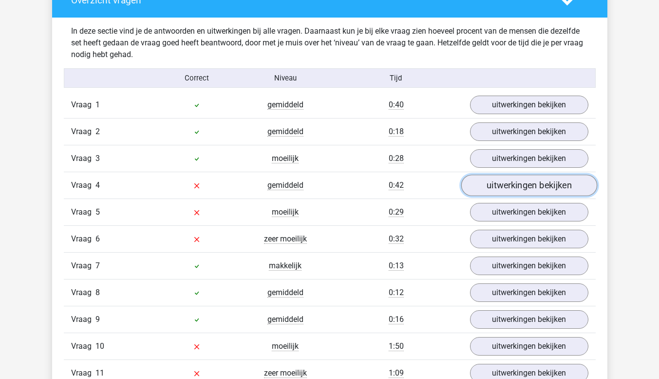
click at [525, 188] on link "uitwerkingen bekijken" at bounding box center [529, 185] width 136 height 21
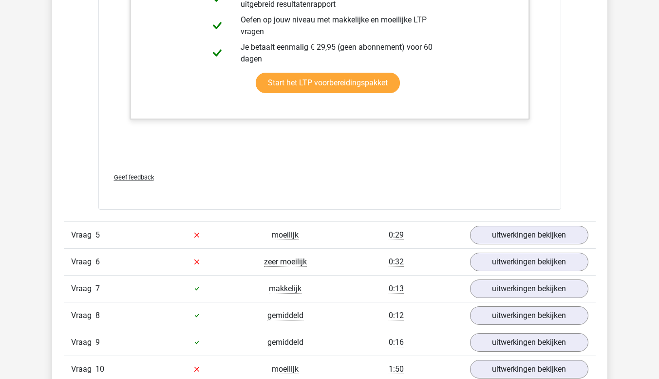
scroll to position [1656, 0]
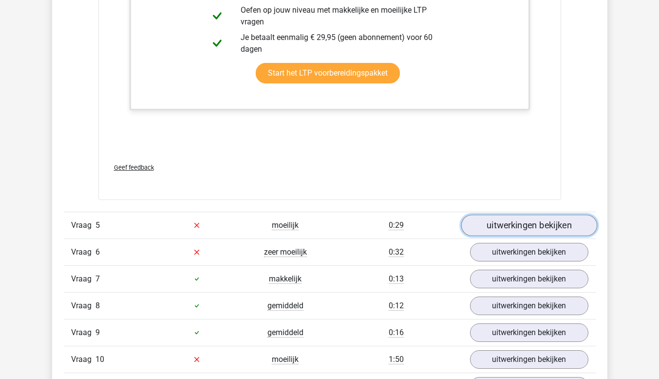
click at [516, 224] on link "uitwerkingen bekijken" at bounding box center [529, 224] width 136 height 21
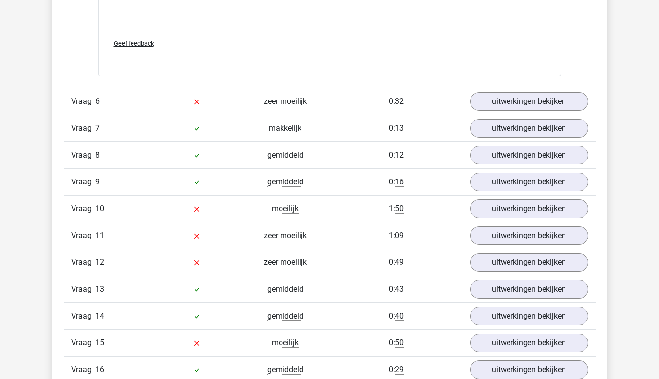
scroll to position [2484, 0]
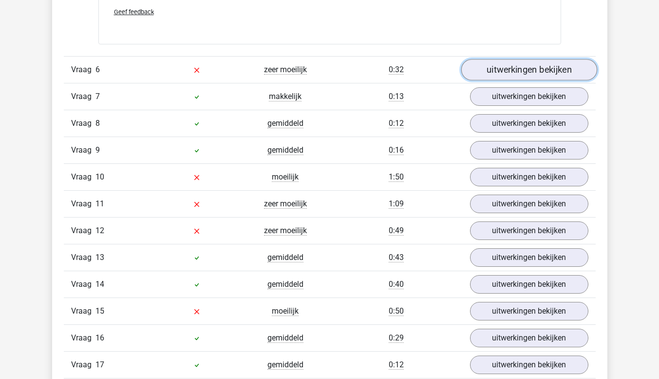
click at [523, 73] on link "uitwerkingen bekijken" at bounding box center [529, 69] width 136 height 21
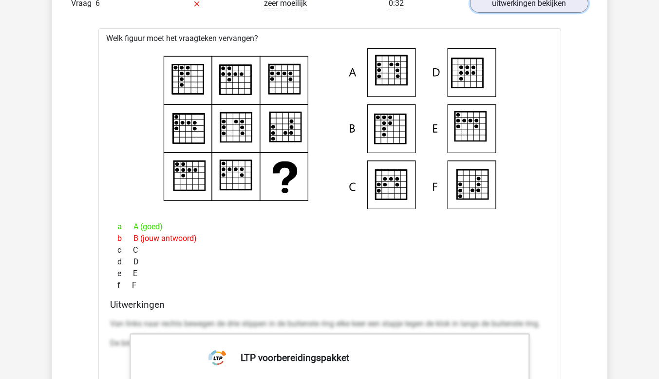
scroll to position [2533, 0]
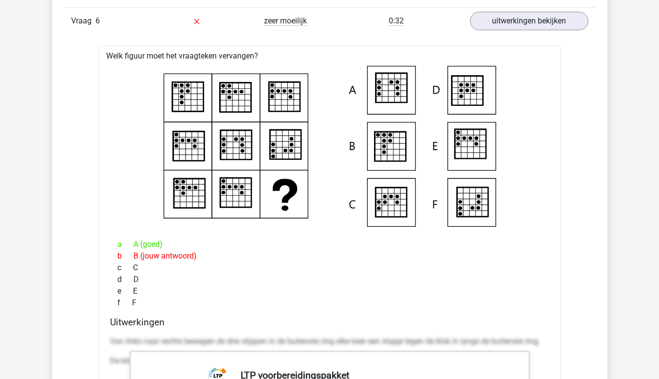
click at [221, 198] on icon at bounding box center [235, 192] width 31 height 29
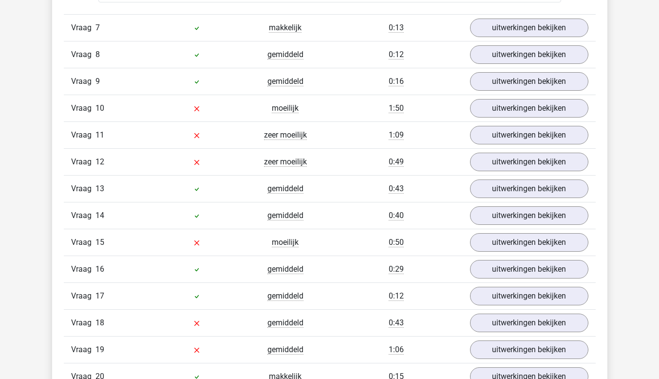
scroll to position [3215, 0]
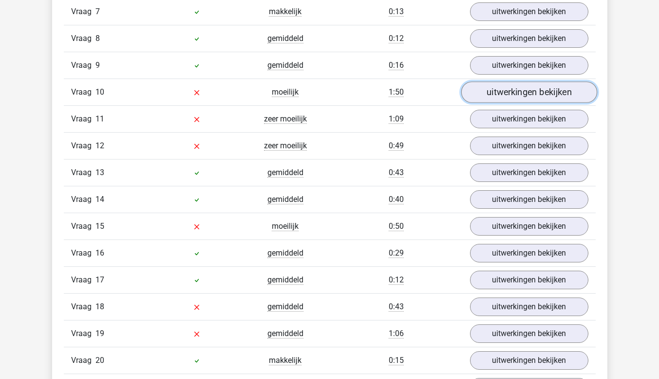
click at [493, 91] on link "uitwerkingen bekijken" at bounding box center [529, 91] width 136 height 21
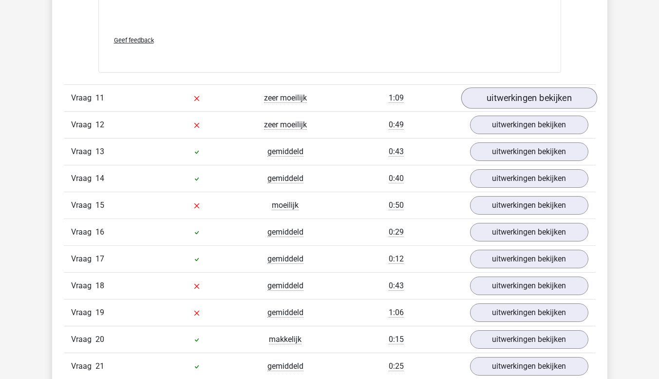
scroll to position [4043, 0]
click at [529, 92] on link "uitwerkingen bekijken" at bounding box center [529, 97] width 136 height 21
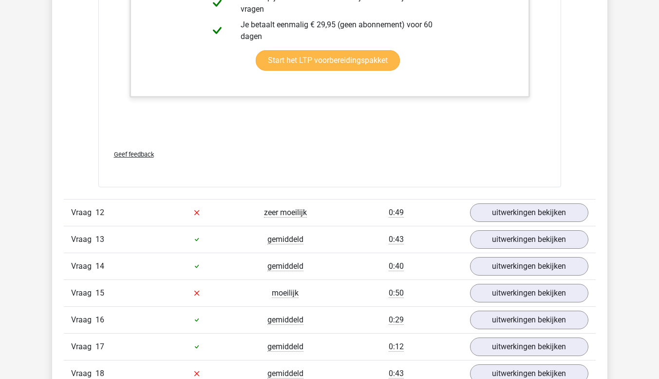
scroll to position [4871, 0]
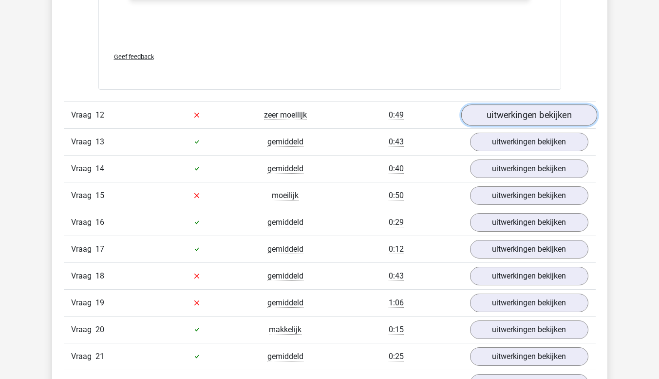
click at [504, 114] on link "uitwerkingen bekijken" at bounding box center [529, 114] width 136 height 21
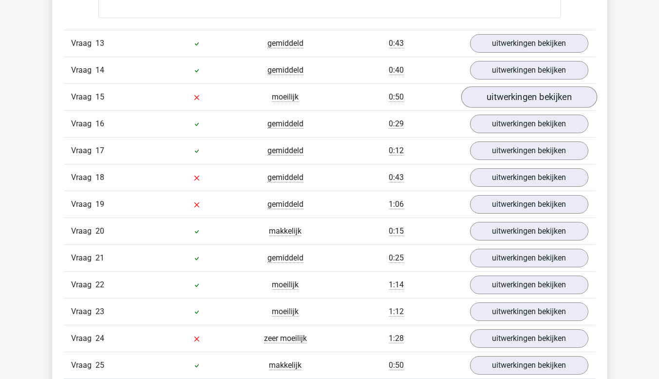
scroll to position [5797, 0]
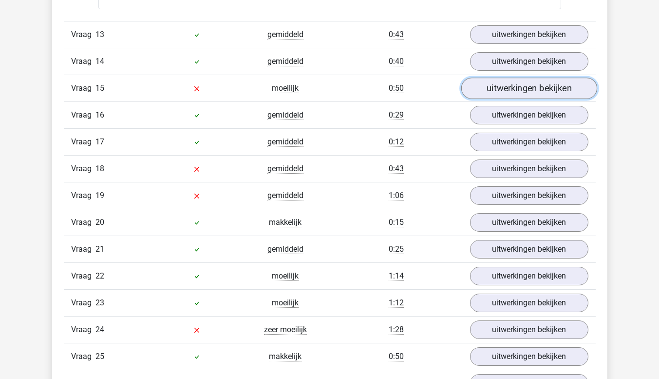
click at [518, 84] on link "uitwerkingen bekijken" at bounding box center [529, 87] width 136 height 21
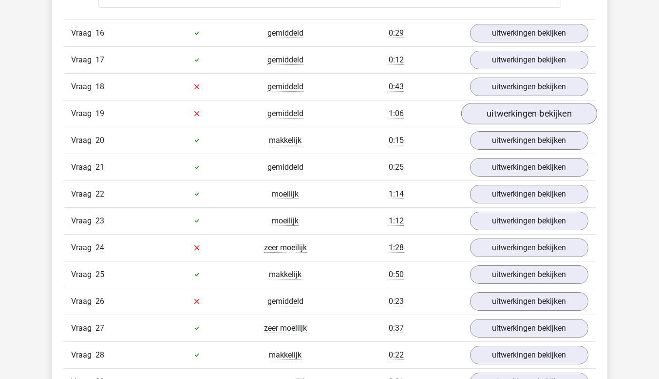
scroll to position [6479, 0]
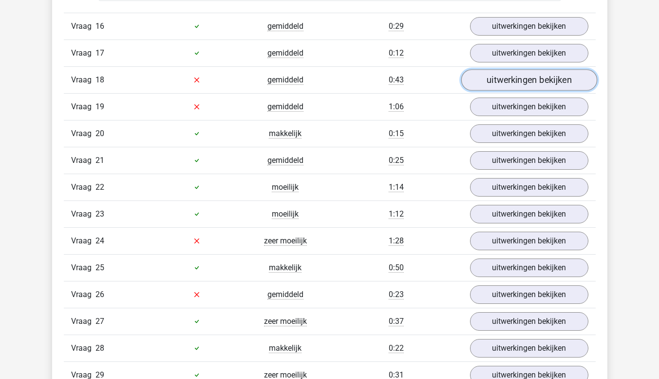
click at [522, 85] on link "uitwerkingen bekijken" at bounding box center [529, 79] width 136 height 21
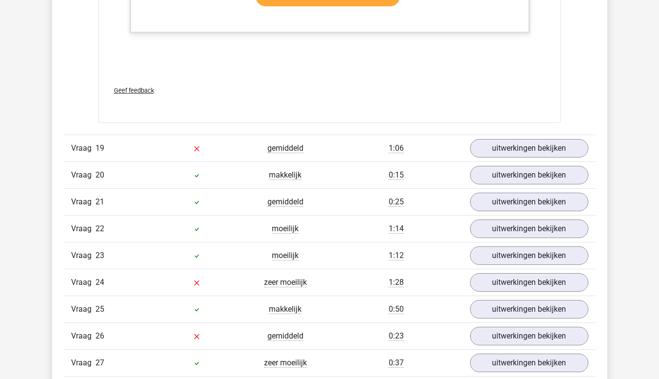
scroll to position [7112, 0]
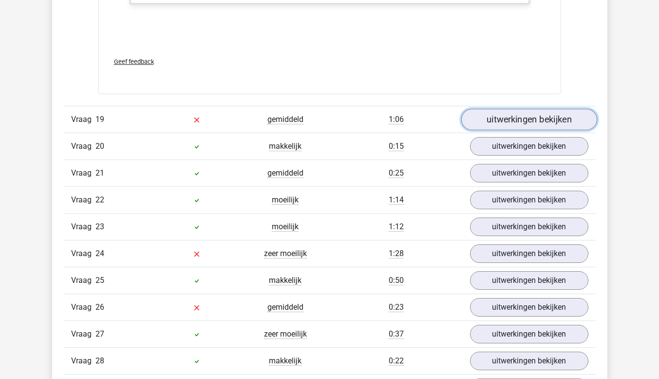
click at [481, 114] on link "uitwerkingen bekijken" at bounding box center [529, 119] width 136 height 21
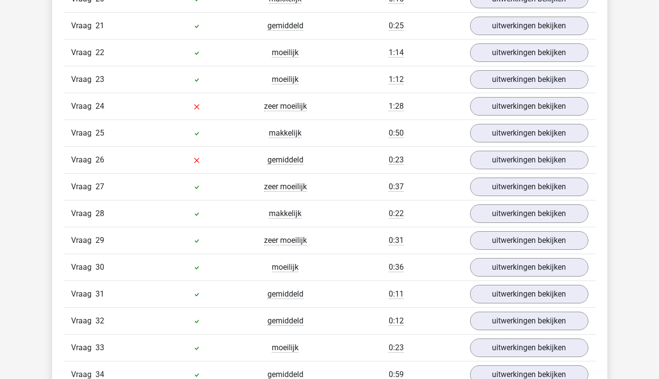
scroll to position [7745, 0]
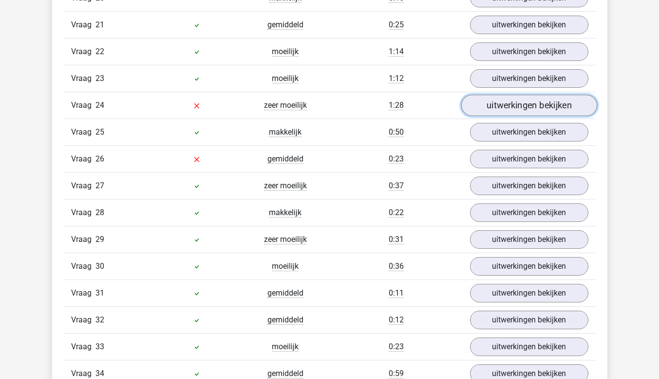
click at [492, 109] on link "uitwerkingen bekijken" at bounding box center [529, 105] width 136 height 21
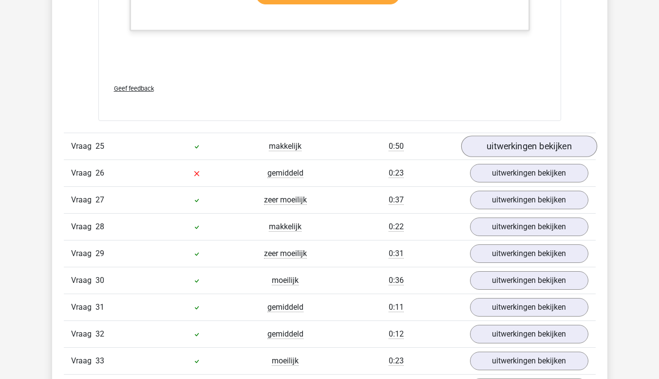
scroll to position [8574, 0]
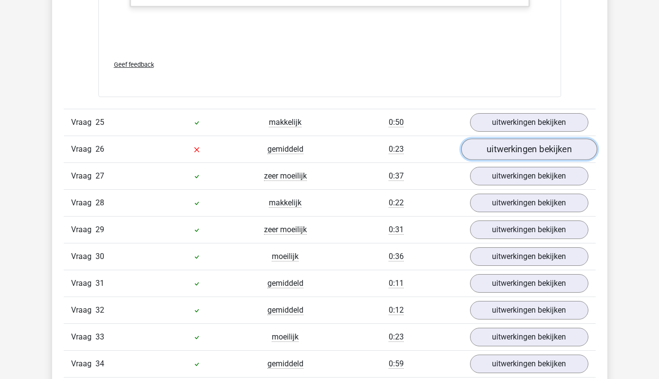
click at [542, 152] on link "uitwerkingen bekijken" at bounding box center [529, 148] width 136 height 21
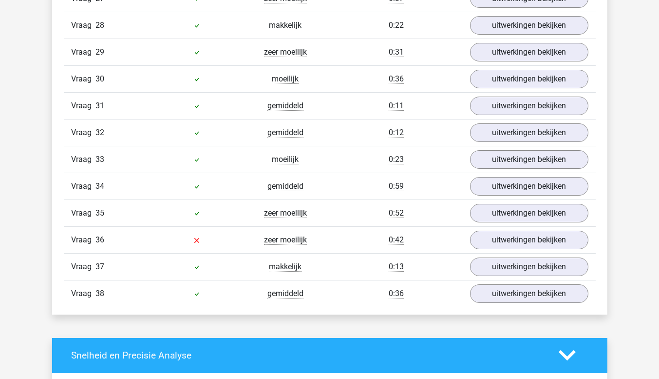
scroll to position [9402, 0]
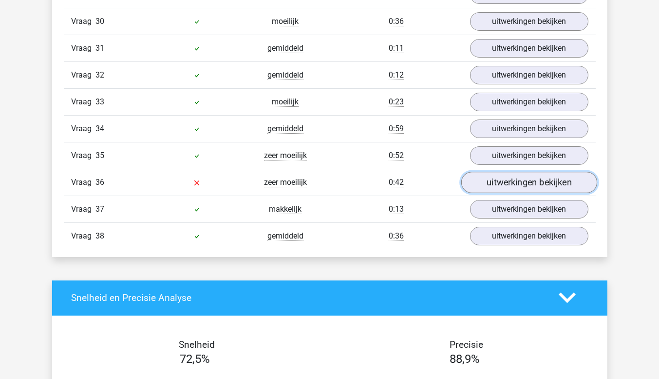
click at [517, 176] on link "uitwerkingen bekijken" at bounding box center [529, 181] width 136 height 21
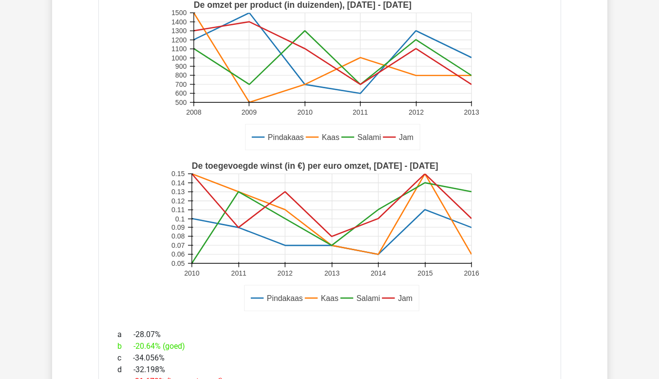
scroll to position [9597, 0]
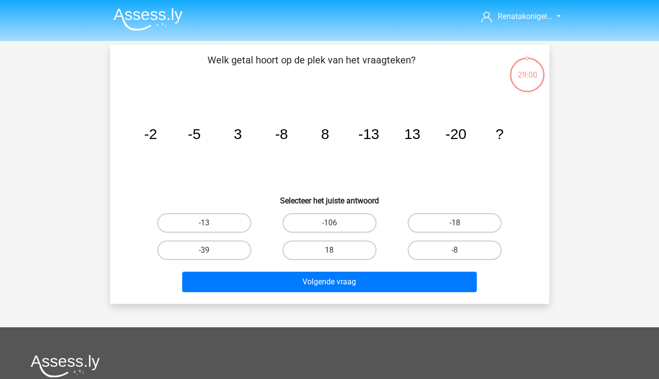
scroll to position [45, 0]
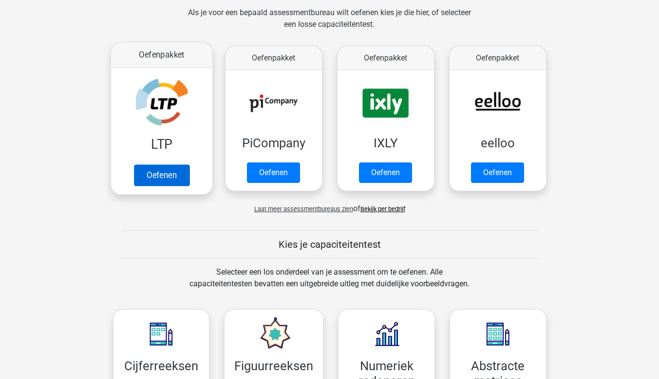
scroll to position [146, 0]
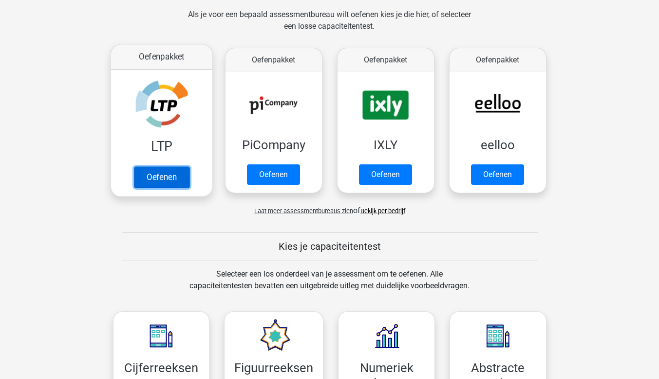
click at [167, 175] on link "Oefenen" at bounding box center [161, 176] width 56 height 21
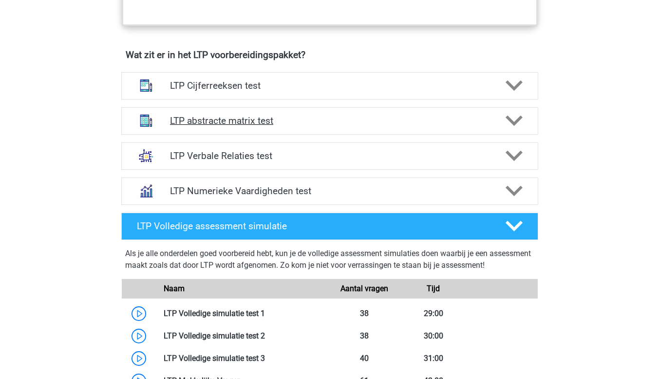
scroll to position [585, 0]
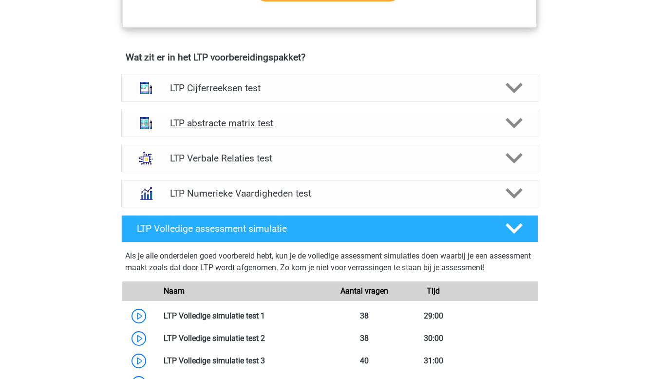
click at [242, 116] on div "LTP abstracte matrix test" at bounding box center [329, 123] width 417 height 27
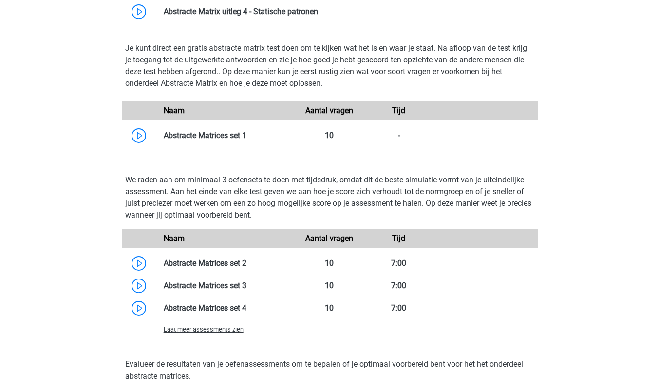
scroll to position [877, 0]
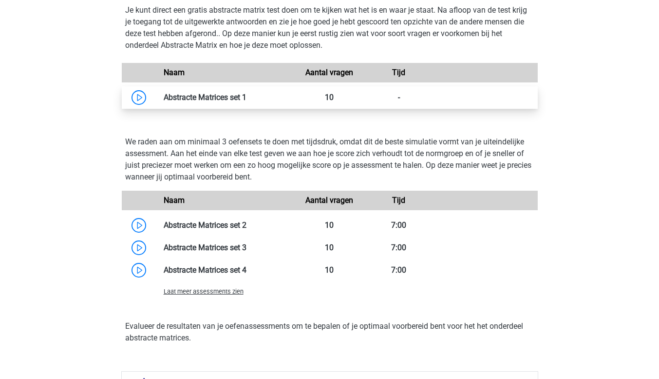
click at [246, 93] on link at bounding box center [246, 97] width 0 height 9
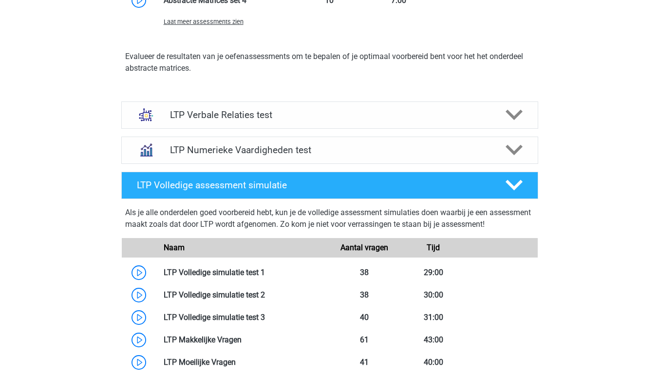
scroll to position [1169, 0]
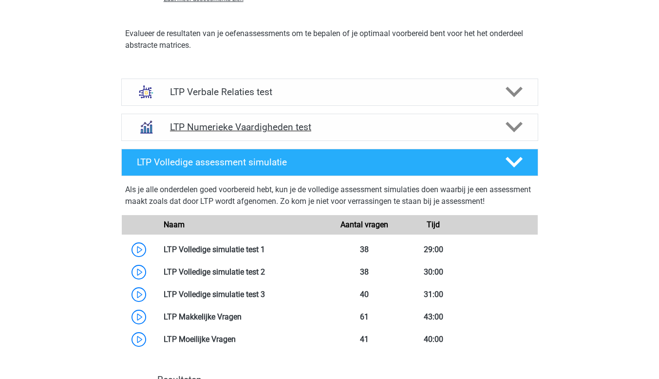
click at [232, 123] on h4 "LTP Numerieke Vaardigheden test" at bounding box center [329, 126] width 319 height 11
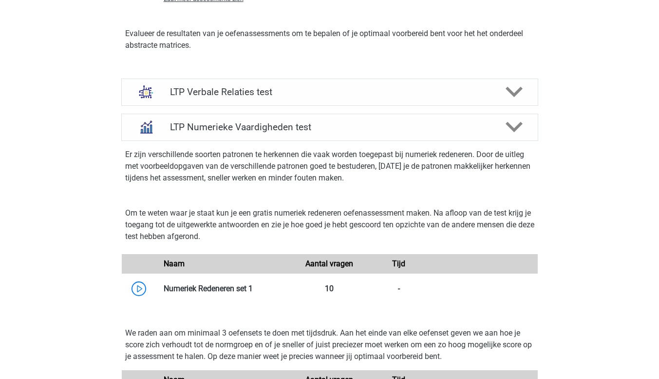
scroll to position [1364, 0]
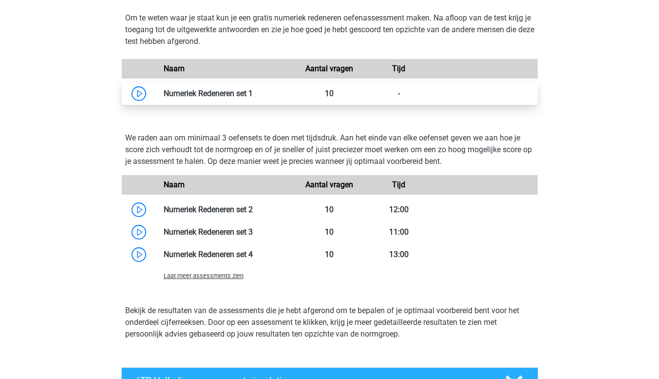
click at [253, 94] on link at bounding box center [253, 93] width 0 height 9
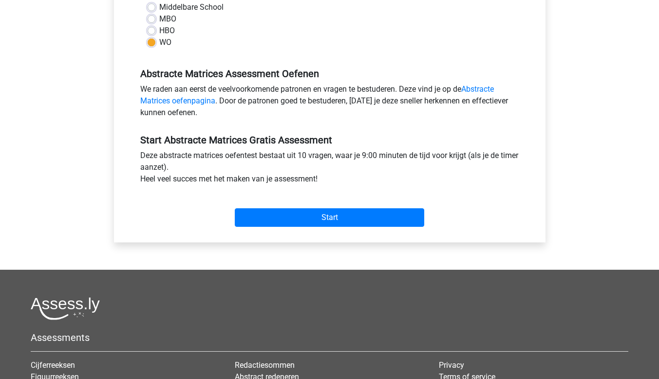
scroll to position [244, 0]
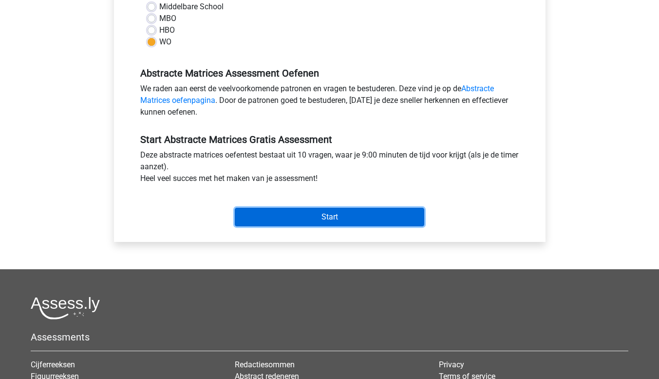
click at [339, 217] on input "Start" at bounding box center [329, 217] width 189 height 19
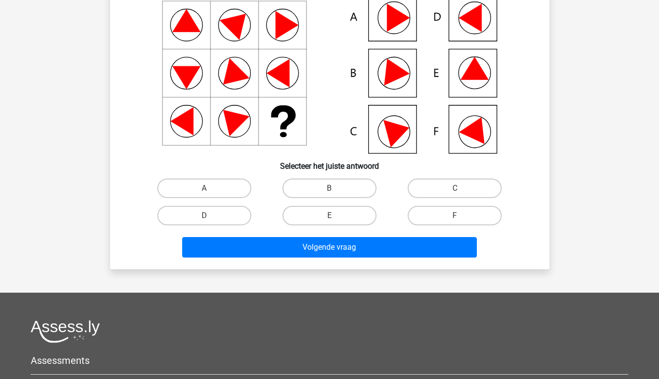
scroll to position [97, 0]
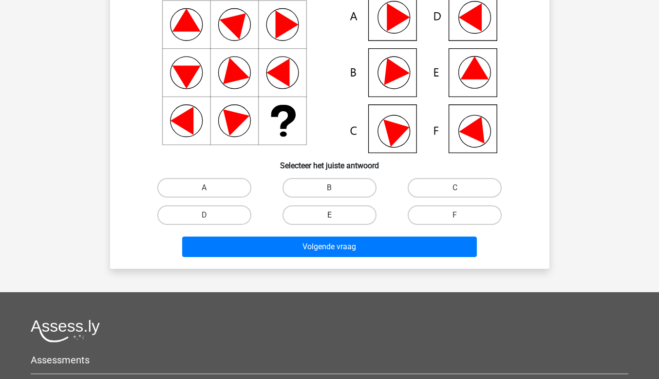
click at [343, 209] on label "E" at bounding box center [330, 214] width 94 height 19
click at [336, 215] on input "E" at bounding box center [332, 218] width 6 height 6
radio input "true"
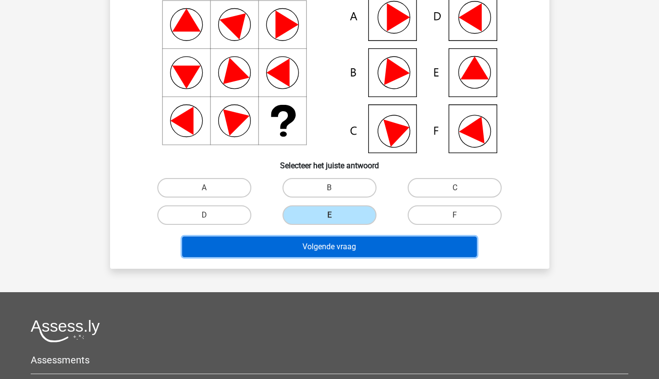
click at [330, 246] on button "Volgende vraag" at bounding box center [329, 246] width 295 height 20
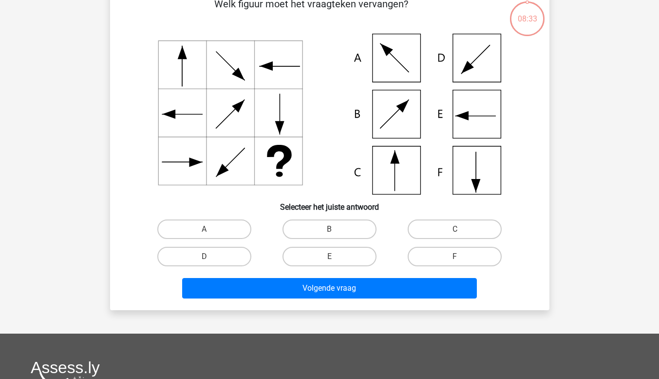
scroll to position [45, 0]
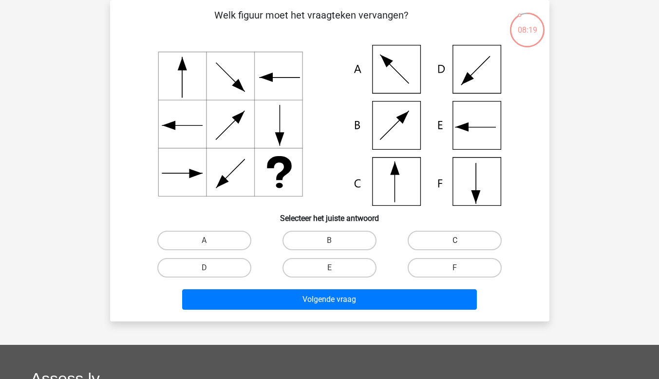
click at [460, 237] on label "C" at bounding box center [455, 239] width 94 height 19
click at [460, 240] on input "C" at bounding box center [458, 243] width 6 height 6
radio input "true"
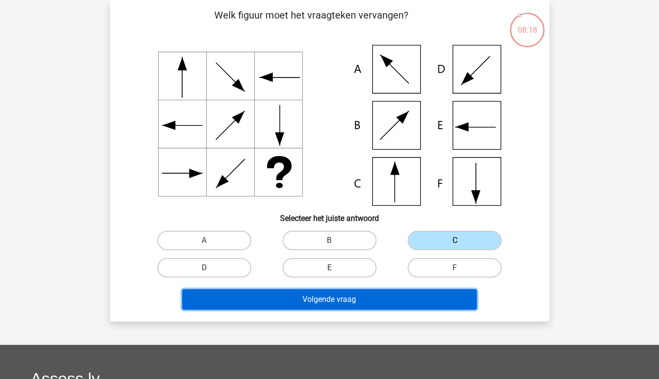
click at [354, 308] on button "Volgende vraag" at bounding box center [329, 299] width 295 height 20
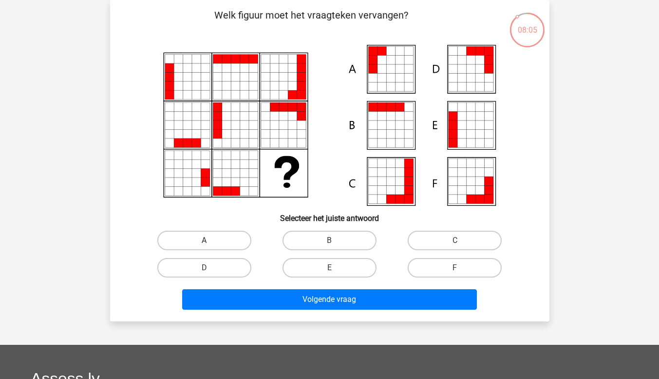
click at [221, 236] on label "A" at bounding box center [204, 239] width 94 height 19
click at [210, 240] on input "A" at bounding box center [207, 243] width 6 height 6
radio input "true"
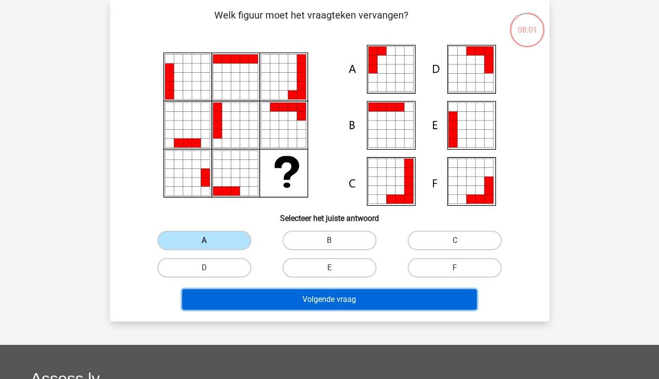
click at [346, 299] on button "Volgende vraag" at bounding box center [329, 299] width 295 height 20
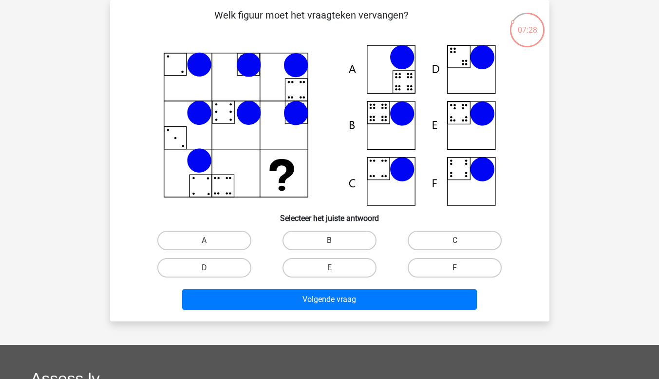
click at [305, 235] on label "B" at bounding box center [330, 239] width 94 height 19
click at [329, 240] on input "B" at bounding box center [332, 243] width 6 height 6
radio input "true"
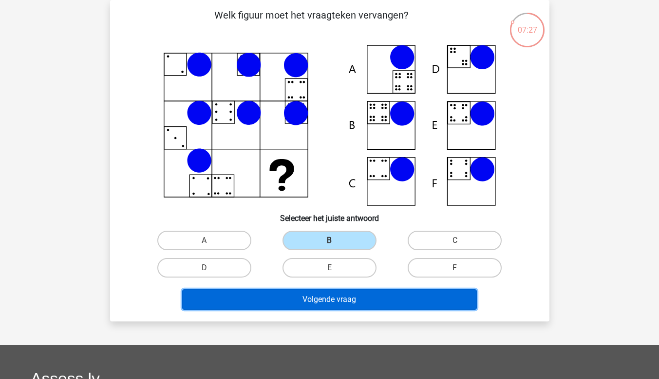
click at [308, 302] on button "Volgende vraag" at bounding box center [329, 299] width 295 height 20
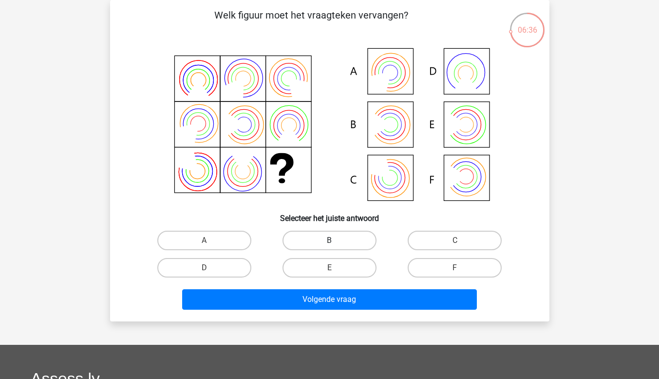
click at [330, 237] on label "B" at bounding box center [330, 239] width 94 height 19
click at [330, 240] on input "B" at bounding box center [332, 243] width 6 height 6
radio input "true"
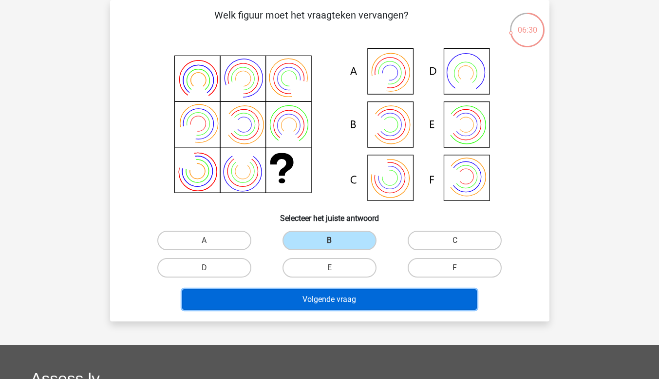
click at [339, 292] on button "Volgende vraag" at bounding box center [329, 299] width 295 height 20
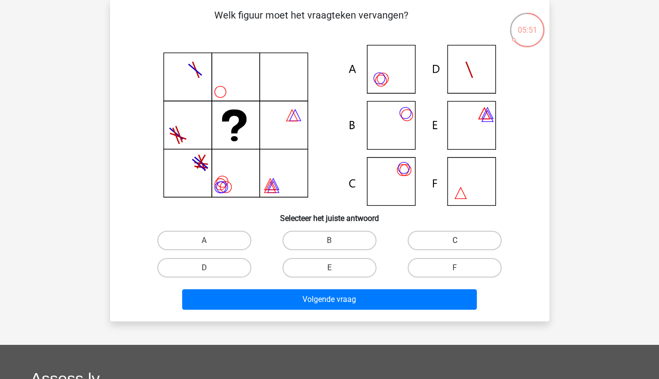
click at [459, 235] on label "C" at bounding box center [455, 239] width 94 height 19
click at [459, 240] on input "C" at bounding box center [458, 243] width 6 height 6
radio input "true"
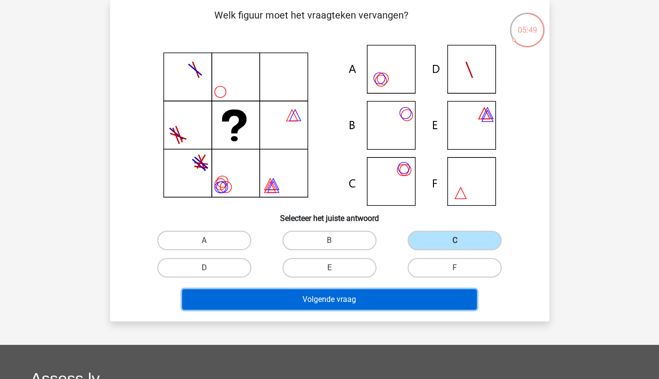
click at [350, 297] on button "Volgende vraag" at bounding box center [329, 299] width 295 height 20
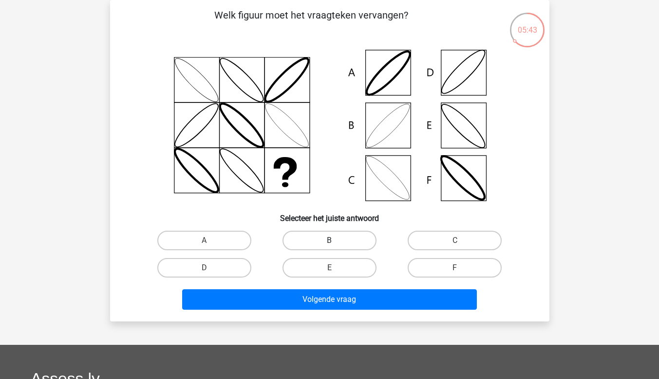
click at [326, 239] on label "B" at bounding box center [330, 239] width 94 height 19
click at [329, 240] on input "B" at bounding box center [332, 243] width 6 height 6
radio input "true"
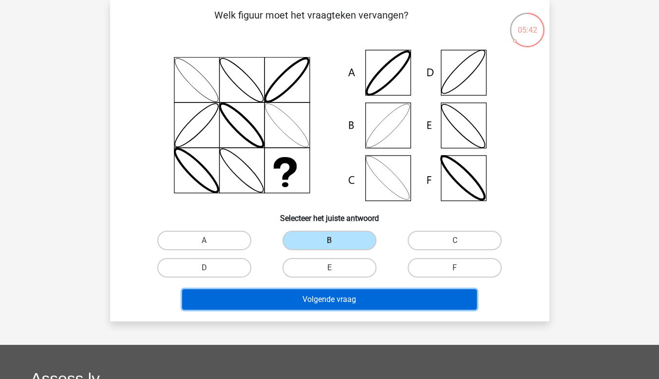
click at [341, 296] on button "Volgende vraag" at bounding box center [329, 299] width 295 height 20
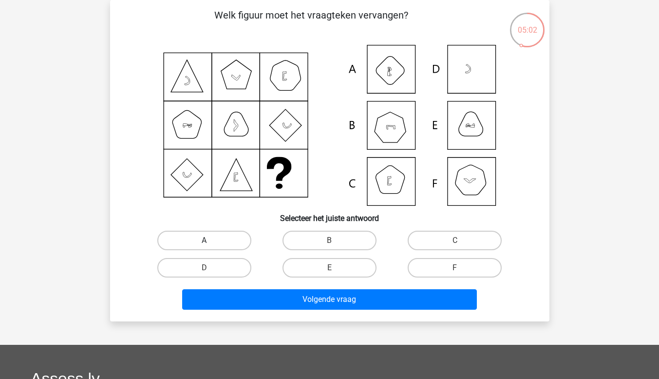
click at [216, 242] on label "A" at bounding box center [204, 239] width 94 height 19
click at [210, 242] on input "A" at bounding box center [207, 243] width 6 height 6
radio input "true"
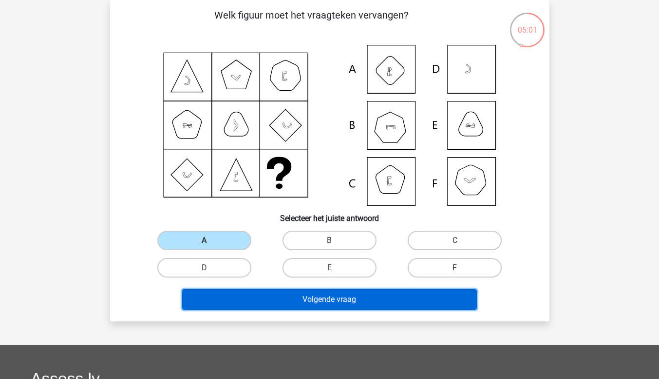
click at [339, 299] on button "Volgende vraag" at bounding box center [329, 299] width 295 height 20
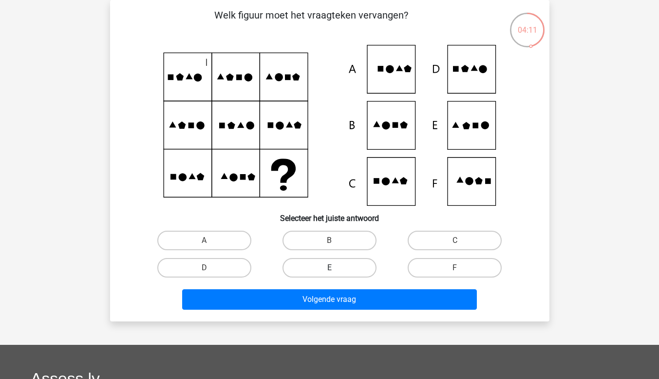
click at [348, 264] on label "E" at bounding box center [330, 267] width 94 height 19
click at [336, 267] on input "E" at bounding box center [332, 270] width 6 height 6
radio input "true"
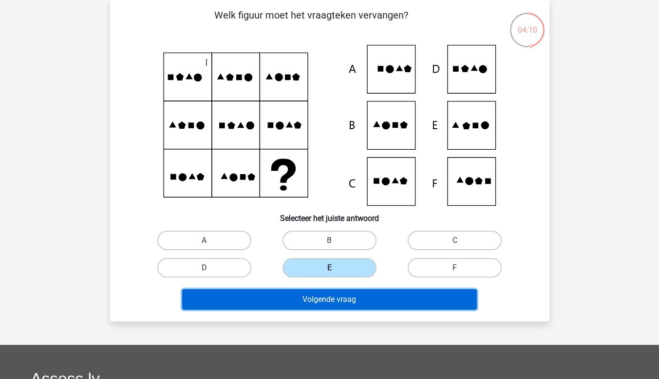
click at [332, 295] on button "Volgende vraag" at bounding box center [329, 299] width 295 height 20
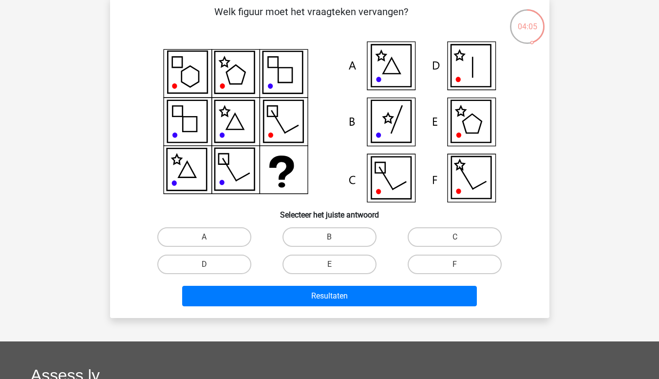
scroll to position [49, 0]
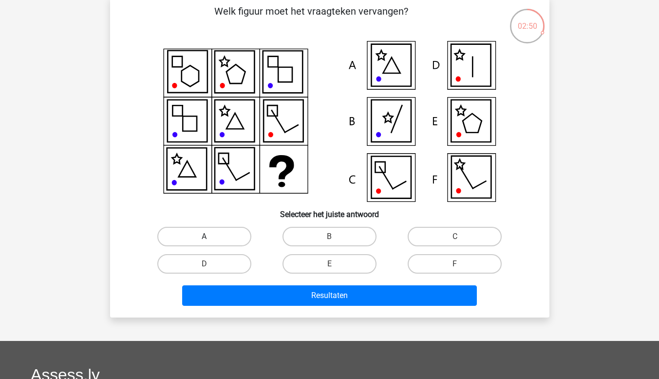
click at [211, 238] on label "A" at bounding box center [204, 236] width 94 height 19
click at [210, 238] on input "A" at bounding box center [207, 239] width 6 height 6
radio input "true"
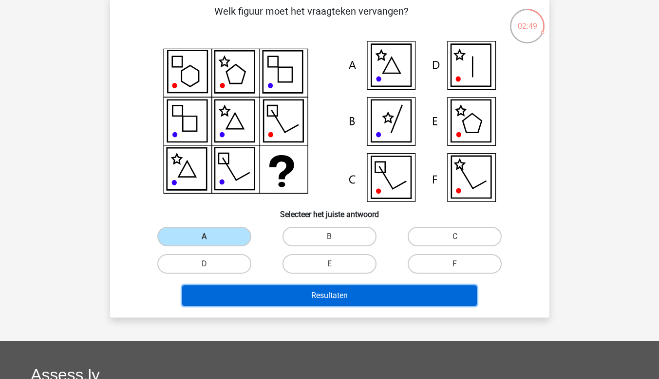
click at [325, 293] on button "Resultaten" at bounding box center [329, 295] width 295 height 20
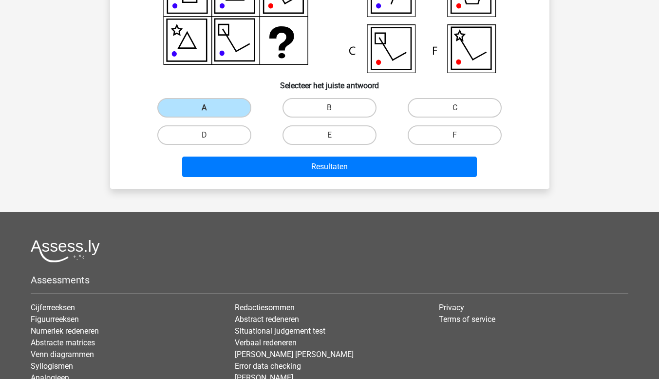
scroll to position [0, 0]
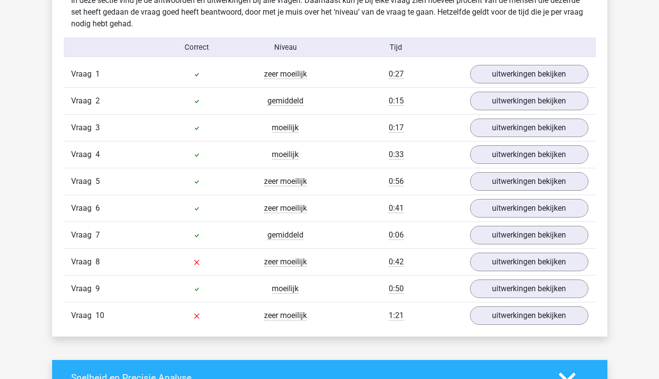
scroll to position [877, 0]
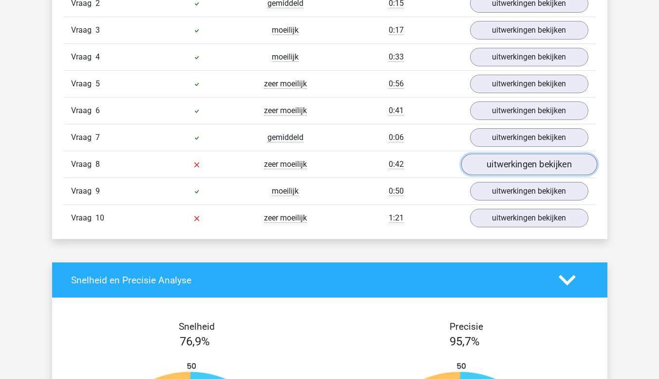
click at [537, 165] on link "uitwerkingen bekijken" at bounding box center [529, 164] width 136 height 21
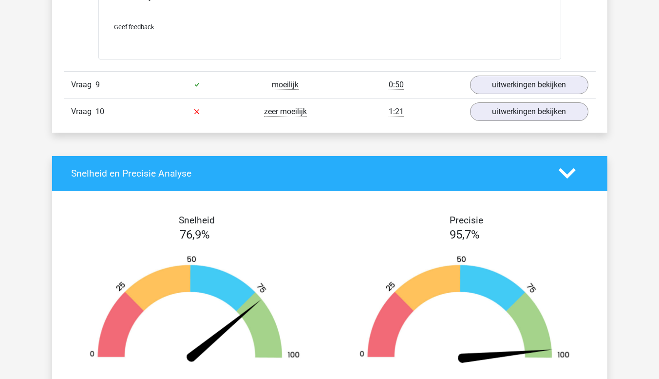
scroll to position [1413, 0]
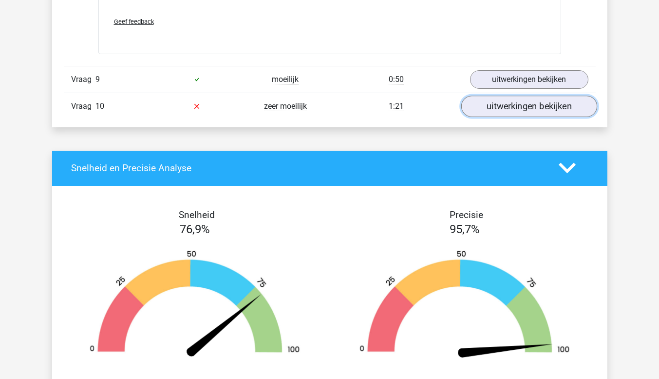
click at [573, 101] on link "uitwerkingen bekijken" at bounding box center [529, 105] width 136 height 21
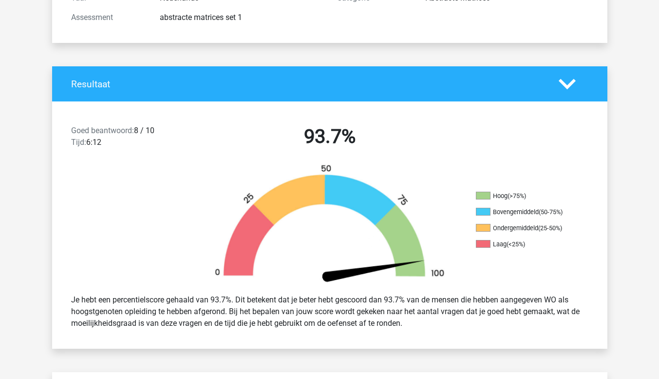
scroll to position [0, 0]
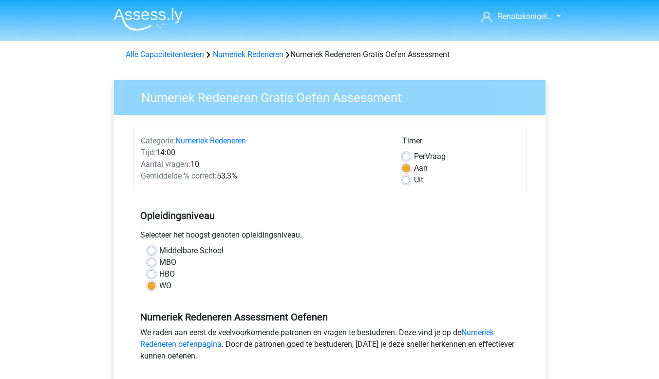
scroll to position [146, 0]
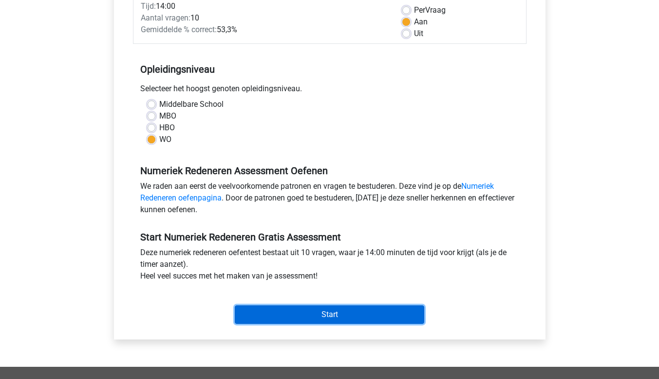
click at [312, 321] on input "Start" at bounding box center [329, 314] width 189 height 19
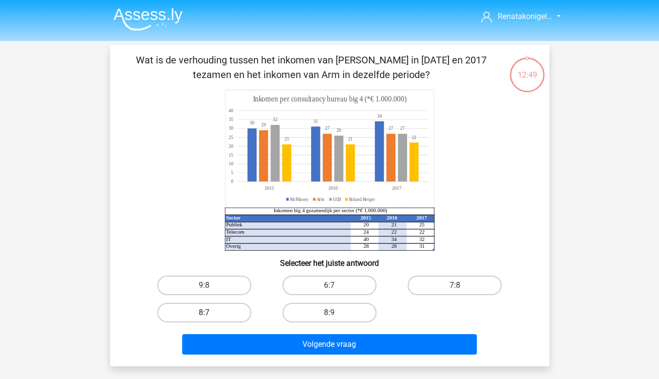
click at [200, 311] on label "8:7" at bounding box center [204, 312] width 94 height 19
click at [204, 312] on input "8:7" at bounding box center [207, 315] width 6 height 6
radio input "true"
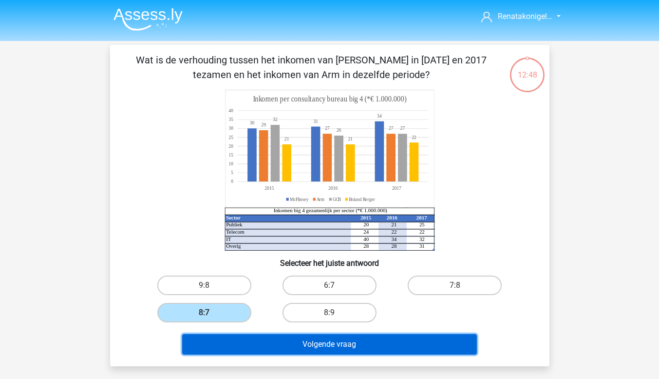
click at [328, 341] on button "Volgende vraag" at bounding box center [329, 344] width 295 height 20
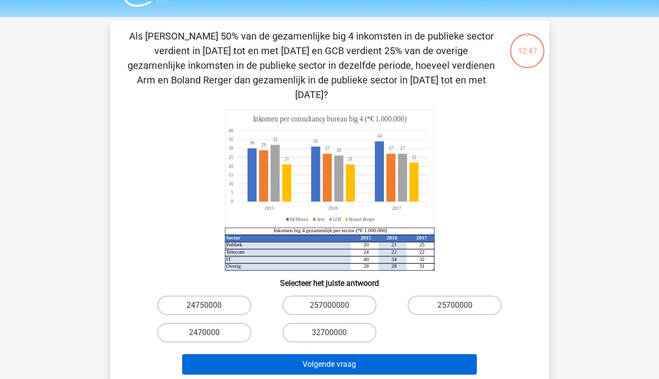
scroll to position [45, 0]
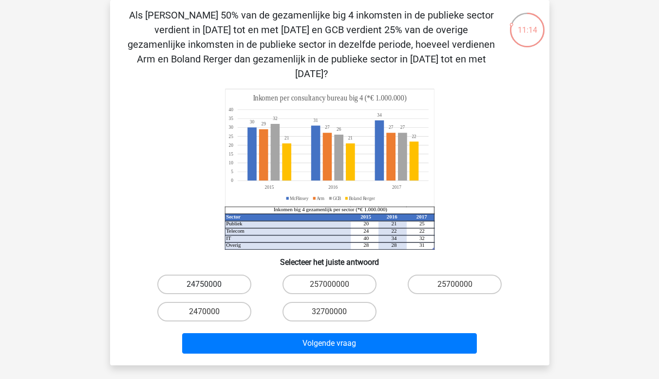
click at [237, 274] on label "24750000" at bounding box center [204, 283] width 94 height 19
click at [210, 284] on input "24750000" at bounding box center [207, 287] width 6 height 6
radio input "true"
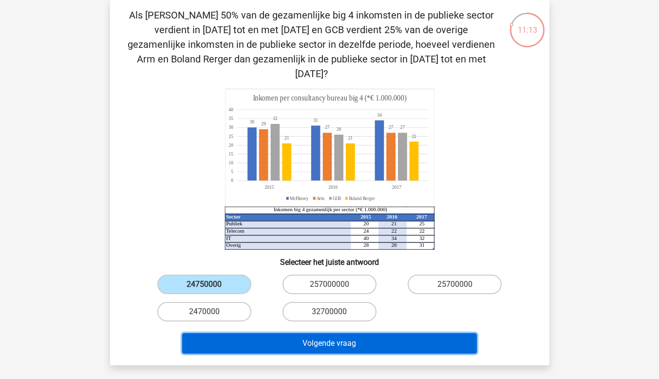
click at [342, 333] on button "Volgende vraag" at bounding box center [329, 343] width 295 height 20
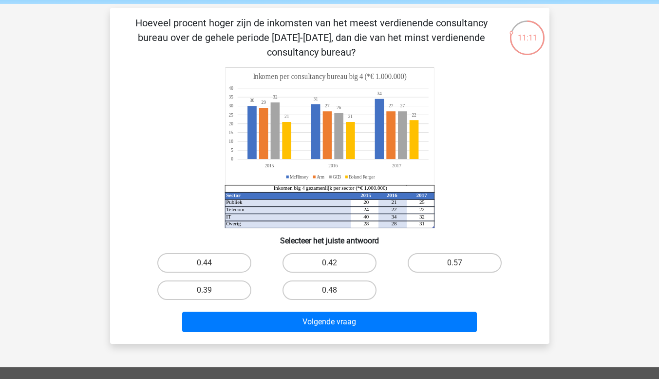
scroll to position [49, 0]
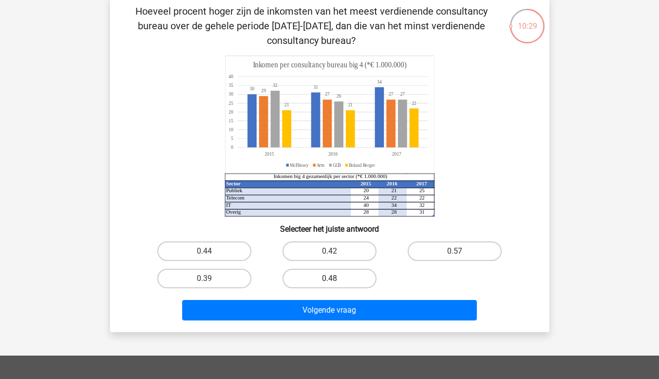
click at [323, 277] on label "0.48" at bounding box center [330, 277] width 94 height 19
click at [329, 278] on input "0.48" at bounding box center [332, 281] width 6 height 6
radio input "true"
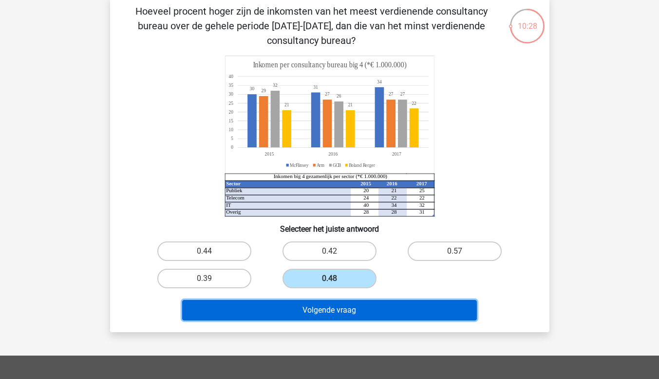
click at [337, 311] on button "Volgende vraag" at bounding box center [329, 310] width 295 height 20
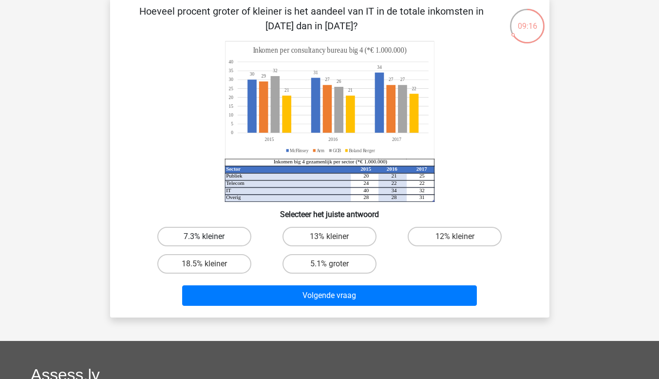
click at [199, 234] on label "7.3% kleiner" at bounding box center [204, 236] width 94 height 19
click at [204, 236] on input "7.3% kleiner" at bounding box center [207, 239] width 6 height 6
radio input "true"
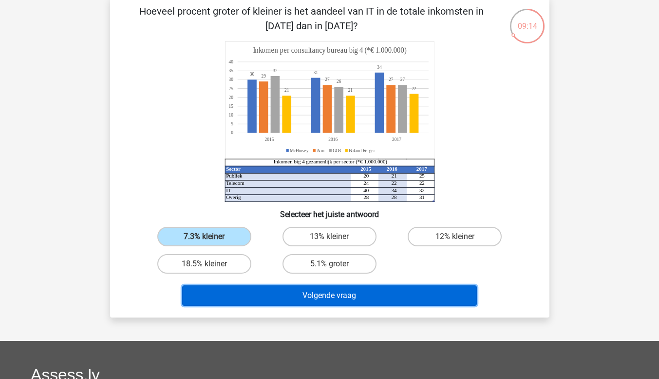
click at [314, 292] on button "Volgende vraag" at bounding box center [329, 295] width 295 height 20
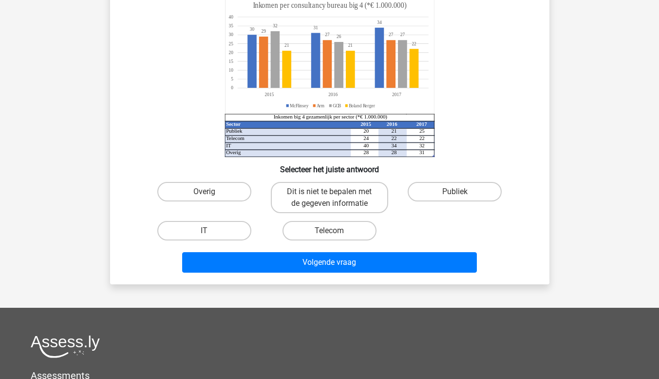
scroll to position [45, 0]
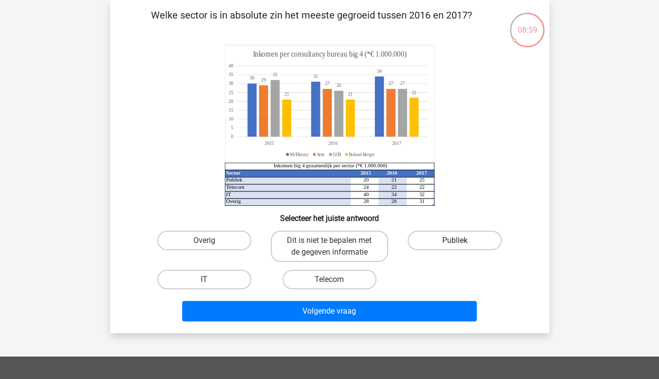
click at [454, 233] on label "Publiek" at bounding box center [455, 239] width 94 height 19
click at [455, 240] on input "Publiek" at bounding box center [458, 243] width 6 height 6
radio input "true"
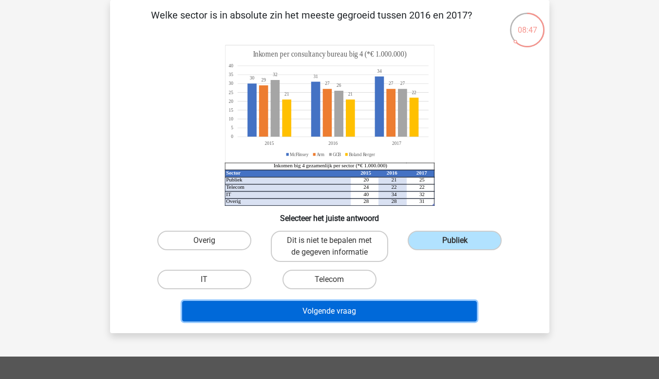
click at [341, 312] on button "Volgende vraag" at bounding box center [329, 311] width 295 height 20
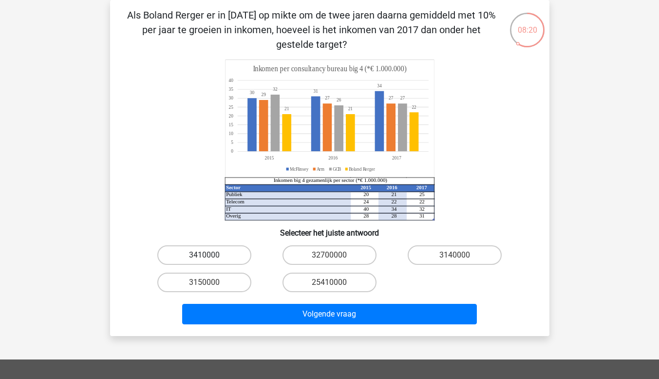
click at [208, 253] on label "3410000" at bounding box center [204, 254] width 94 height 19
click at [208, 255] on input "3410000" at bounding box center [207, 258] width 6 height 6
radio input "true"
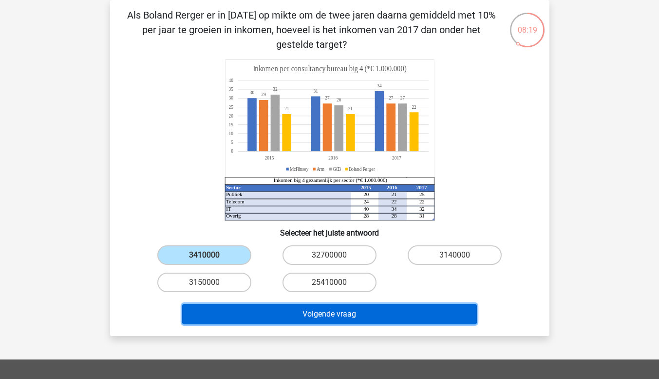
click at [302, 317] on button "Volgende vraag" at bounding box center [329, 313] width 295 height 20
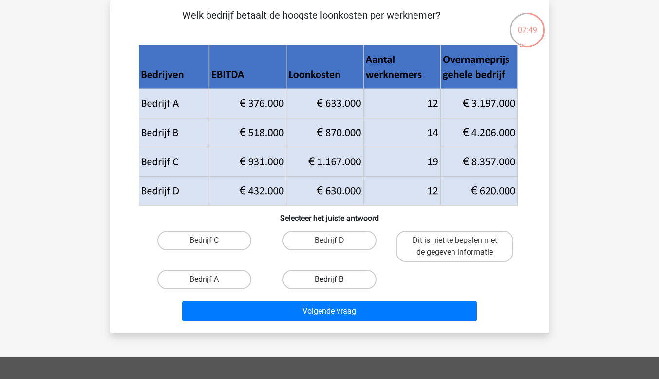
click at [309, 275] on label "Bedrijf B" at bounding box center [330, 278] width 94 height 19
click at [329, 279] on input "Bedrijf B" at bounding box center [332, 282] width 6 height 6
radio input "true"
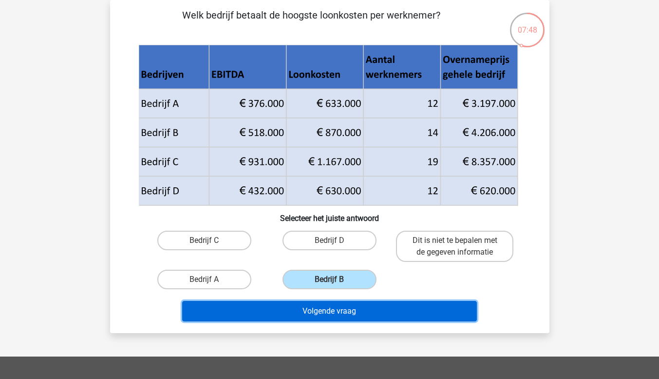
click at [331, 309] on button "Volgende vraag" at bounding box center [329, 311] width 295 height 20
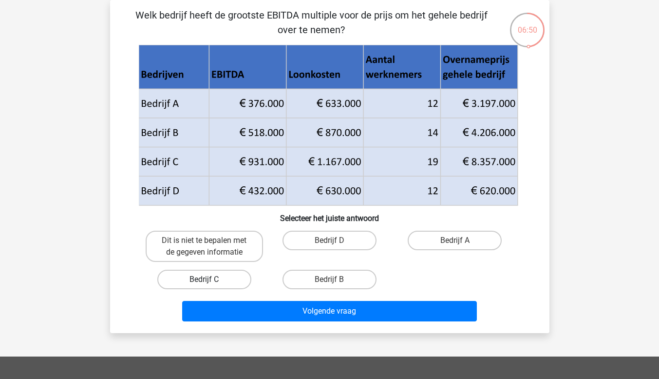
click at [212, 277] on label "Bedrijf C" at bounding box center [204, 278] width 94 height 19
click at [210, 279] on input "Bedrijf C" at bounding box center [207, 282] width 6 height 6
radio input "true"
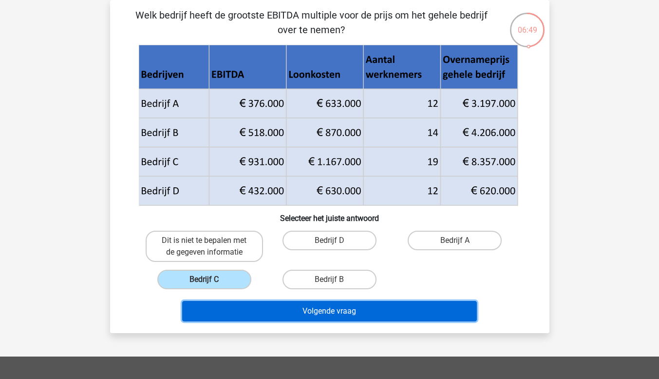
click at [349, 308] on button "Volgende vraag" at bounding box center [329, 311] width 295 height 20
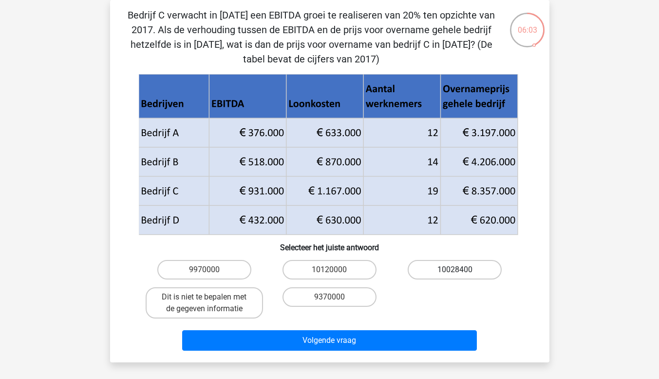
drag, startPoint x: 446, startPoint y: 267, endPoint x: 453, endPoint y: 268, distance: 7.5
click at [449, 267] on label "10028400" at bounding box center [455, 269] width 94 height 19
click at [455, 269] on input "10028400" at bounding box center [458, 272] width 6 height 6
radio input "true"
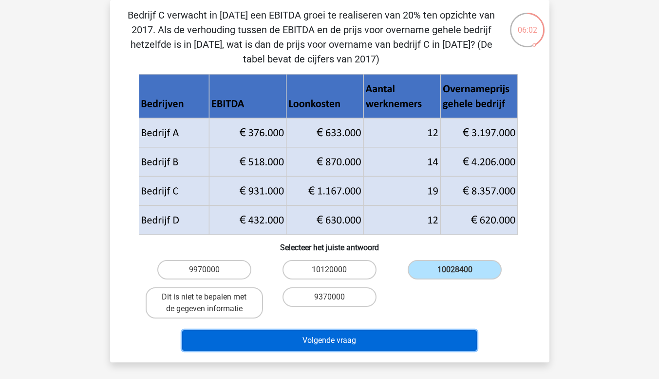
click at [366, 339] on button "Volgende vraag" at bounding box center [329, 340] width 295 height 20
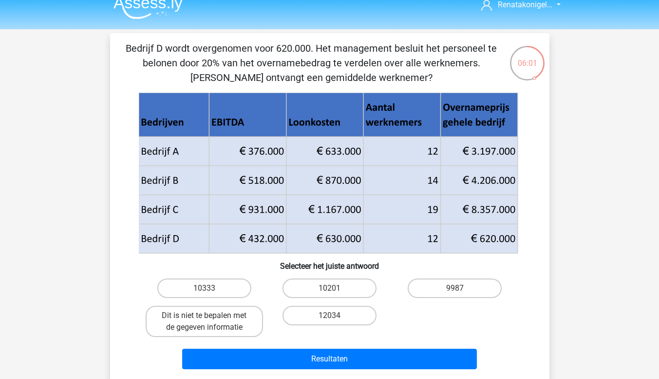
scroll to position [0, 0]
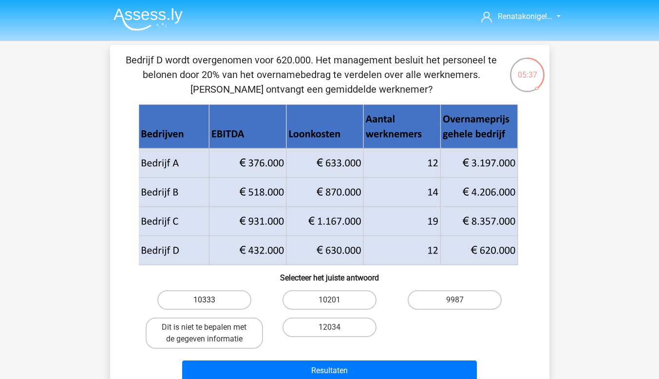
click at [207, 294] on label "10333" at bounding box center [204, 299] width 94 height 19
click at [207, 300] on input "10333" at bounding box center [207, 303] width 6 height 6
radio input "true"
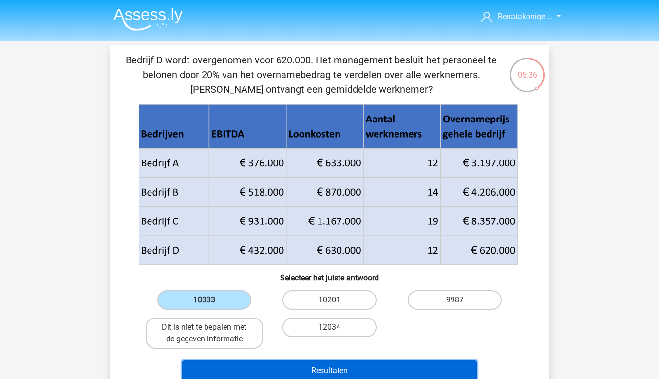
click at [300, 363] on button "Resultaten" at bounding box center [329, 370] width 295 height 20
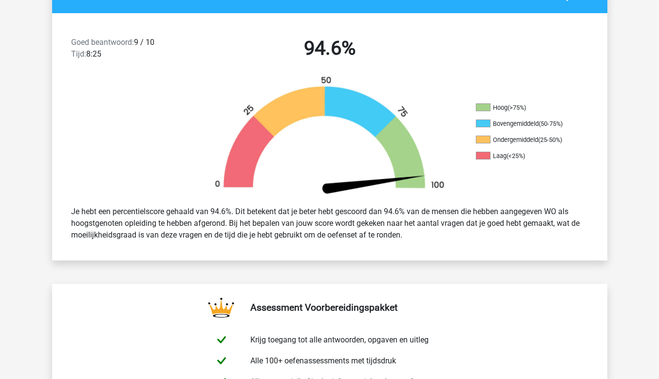
scroll to position [244, 0]
